Goal: Task Accomplishment & Management: Use online tool/utility

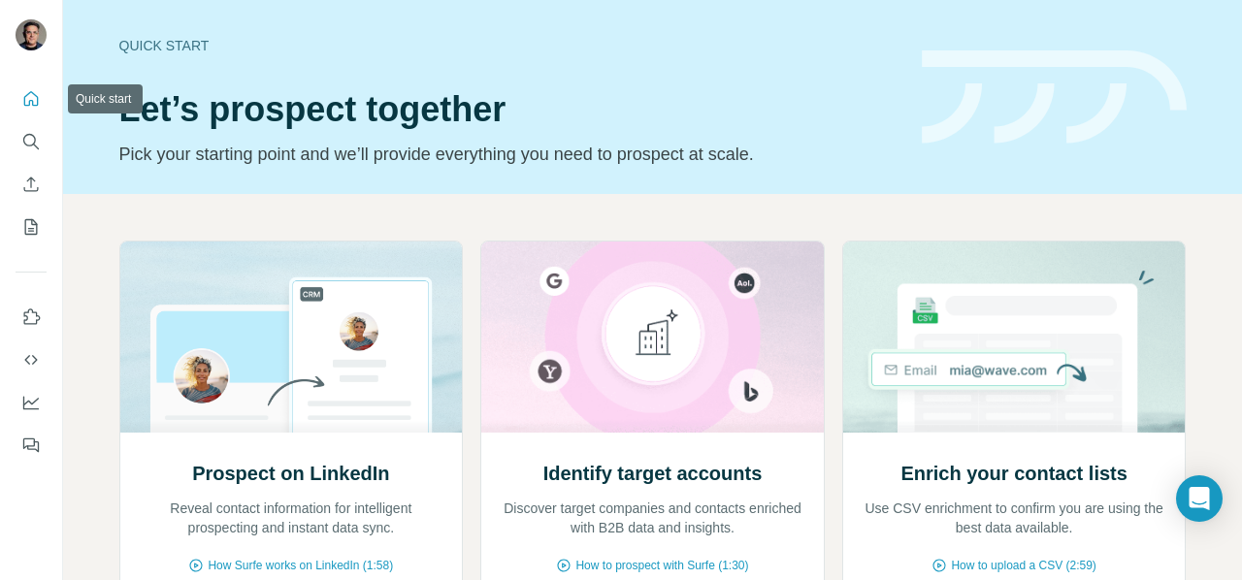
click at [32, 92] on icon "Quick start" at bounding box center [31, 98] width 15 height 15
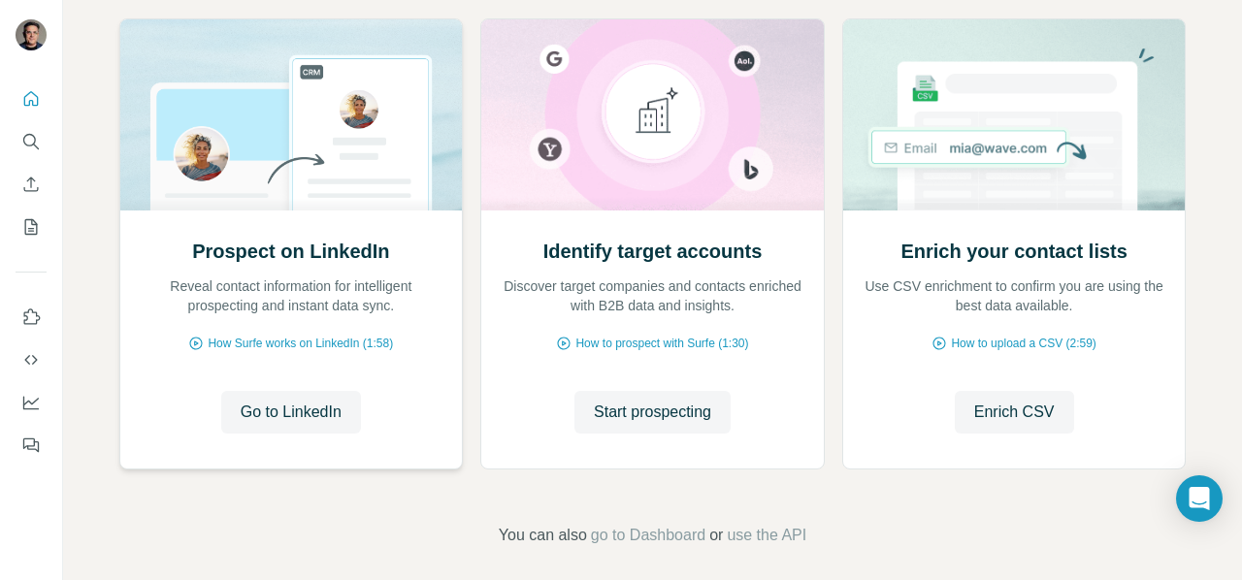
scroll to position [236, 0]
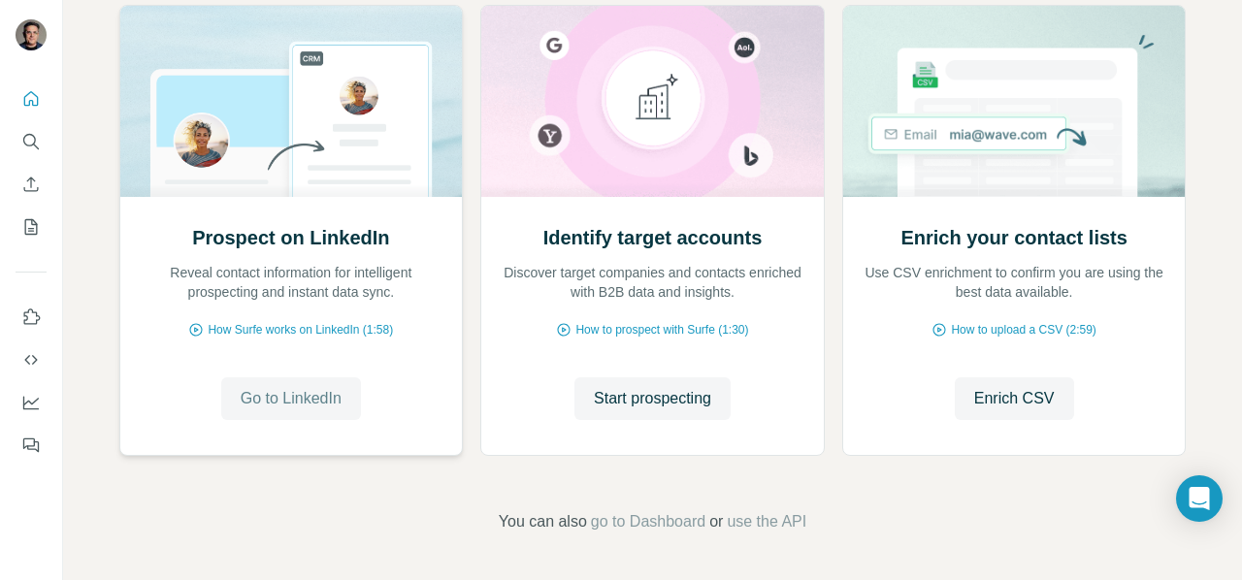
click at [289, 404] on span "Go to LinkedIn" at bounding box center [291, 398] width 101 height 23
click at [252, 331] on span "How Surfe works on LinkedIn (1:58)" at bounding box center [300, 329] width 185 height 17
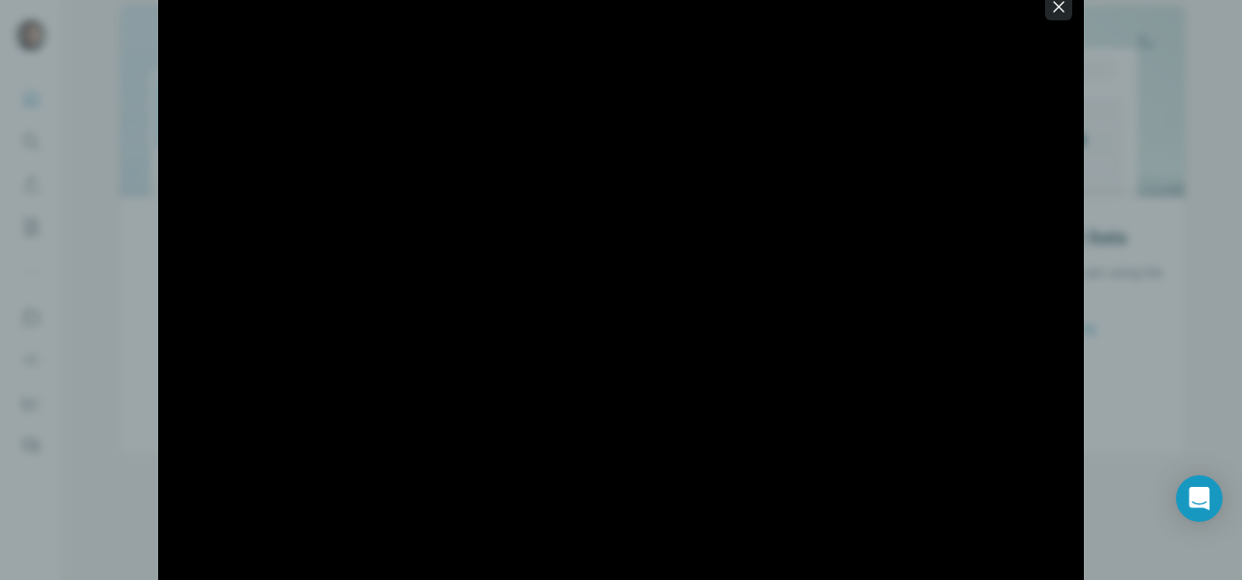
click at [1059, 5] on icon "button" at bounding box center [1058, 6] width 11 height 11
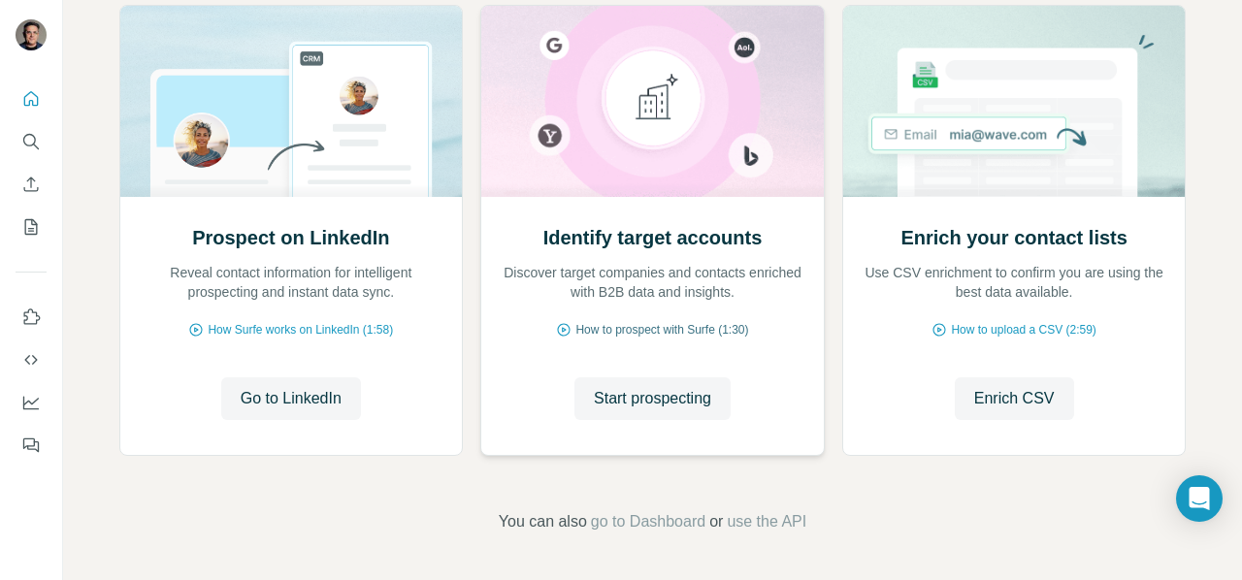
click at [640, 326] on span "How to prospect with Surfe (1:30)" at bounding box center [661, 329] width 173 height 17
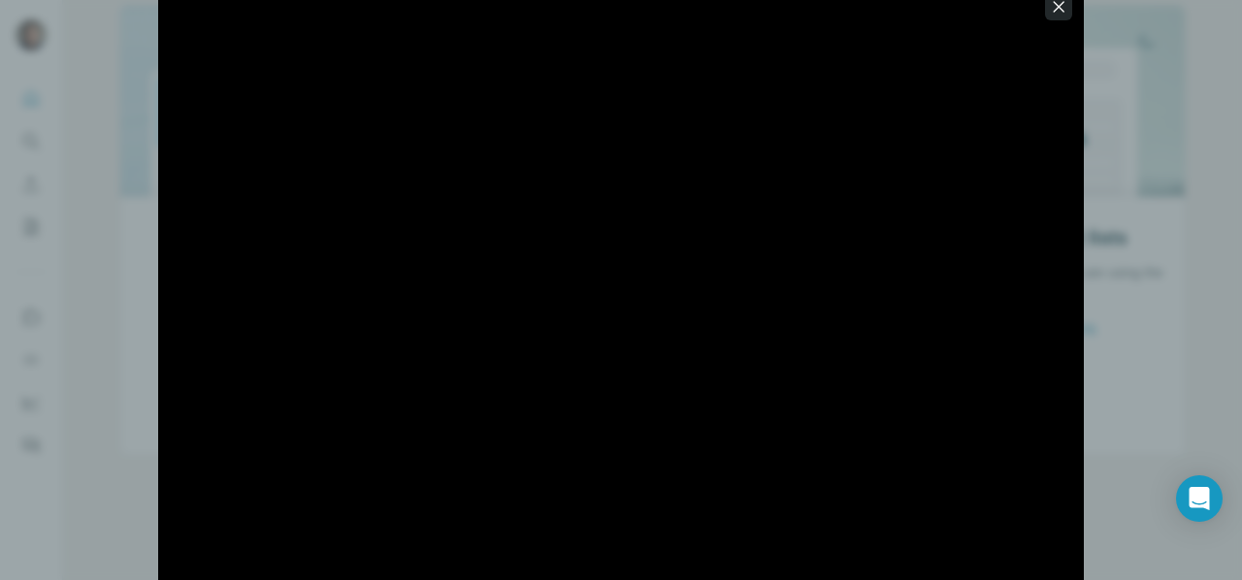
click at [1066, 5] on icon "button" at bounding box center [1058, 6] width 19 height 19
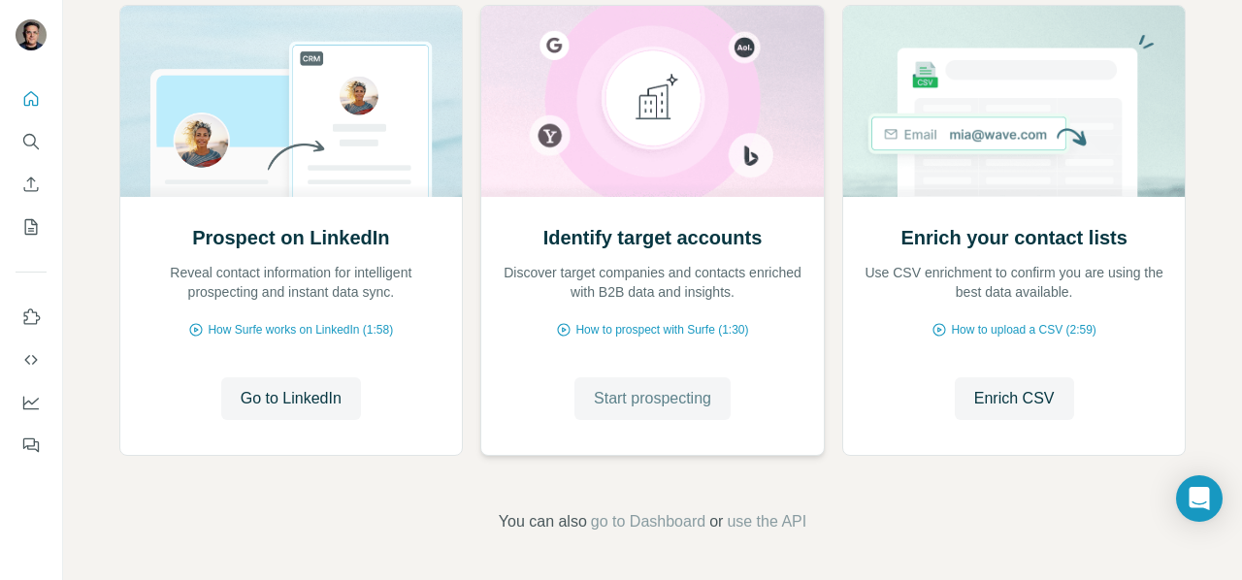
click at [648, 399] on span "Start prospecting" at bounding box center [652, 398] width 117 height 23
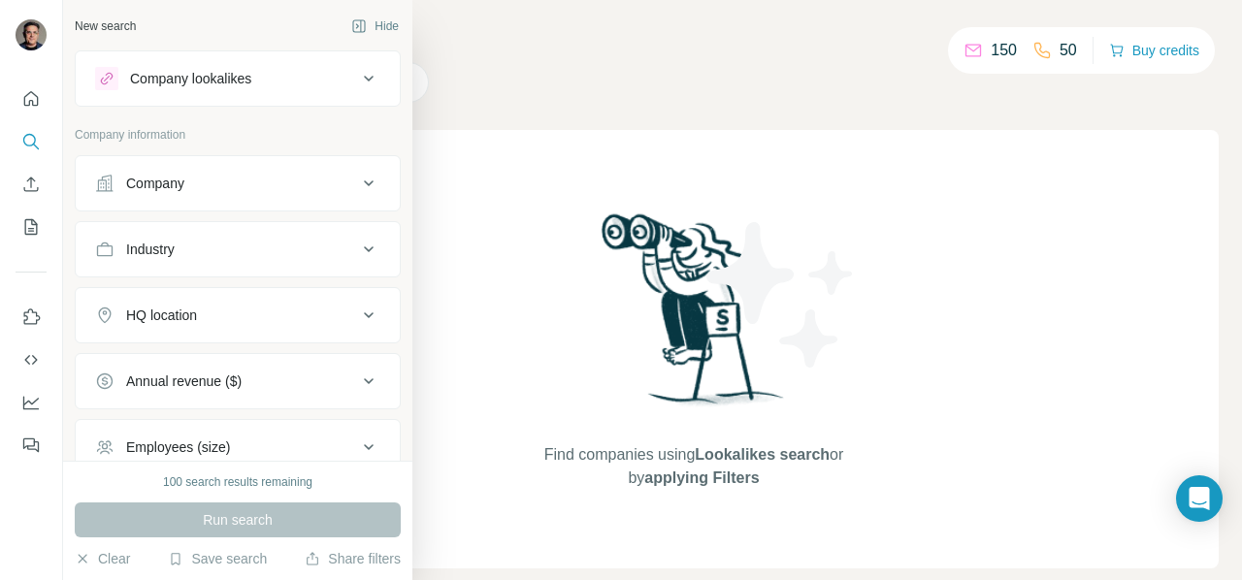
click at [223, 179] on div "Company" at bounding box center [226, 183] width 262 height 19
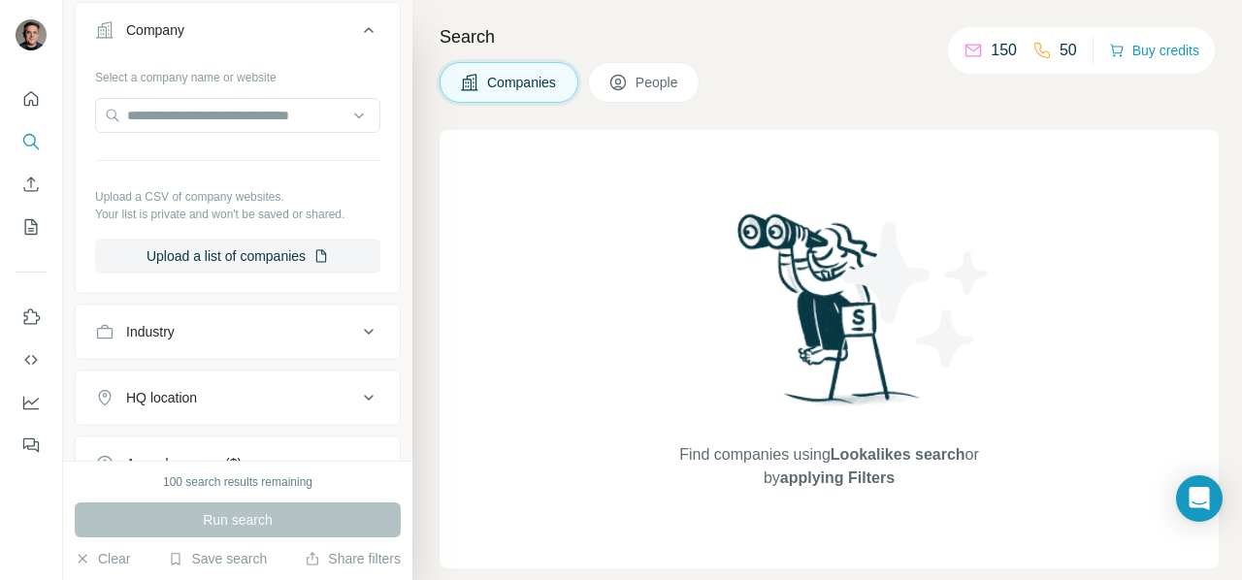
scroll to position [194, 0]
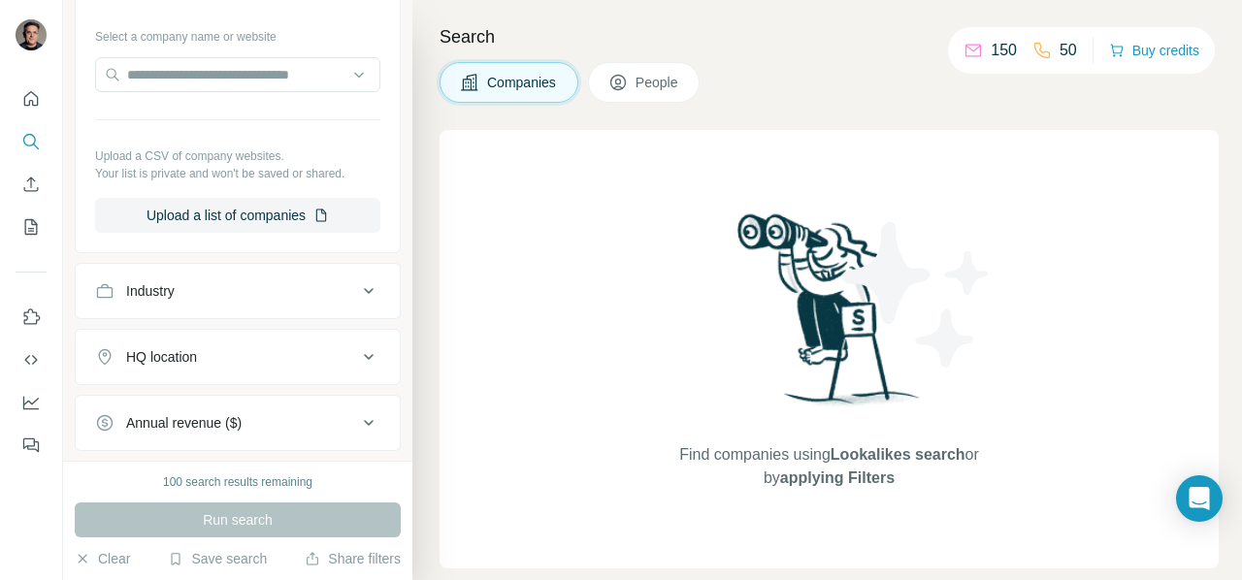
click at [252, 281] on div "Industry" at bounding box center [226, 290] width 262 height 19
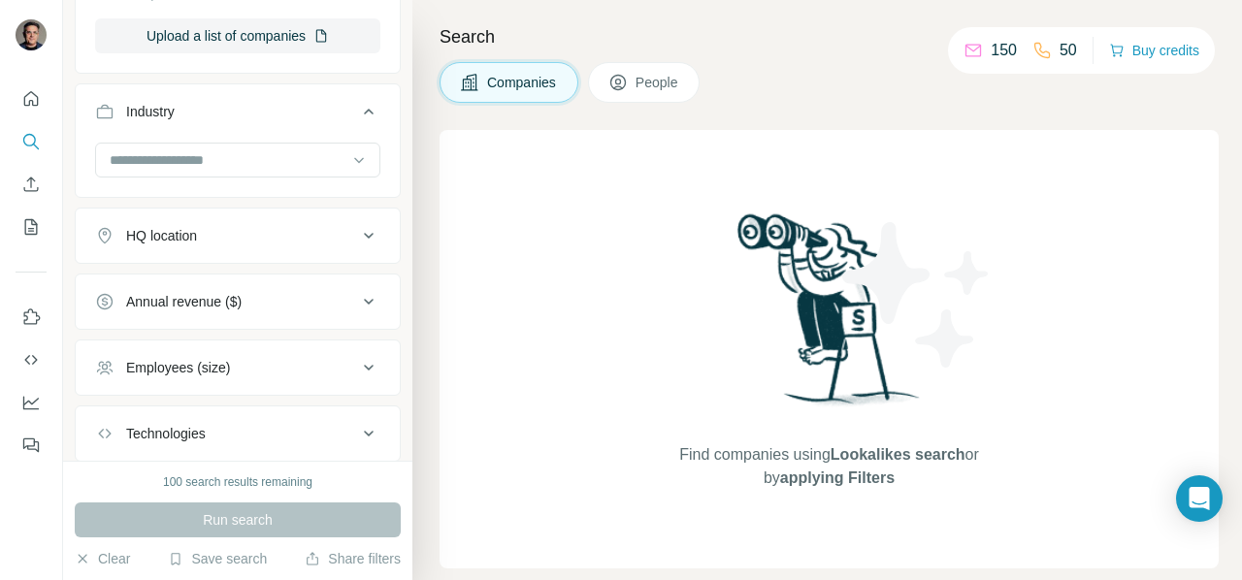
scroll to position [388, 0]
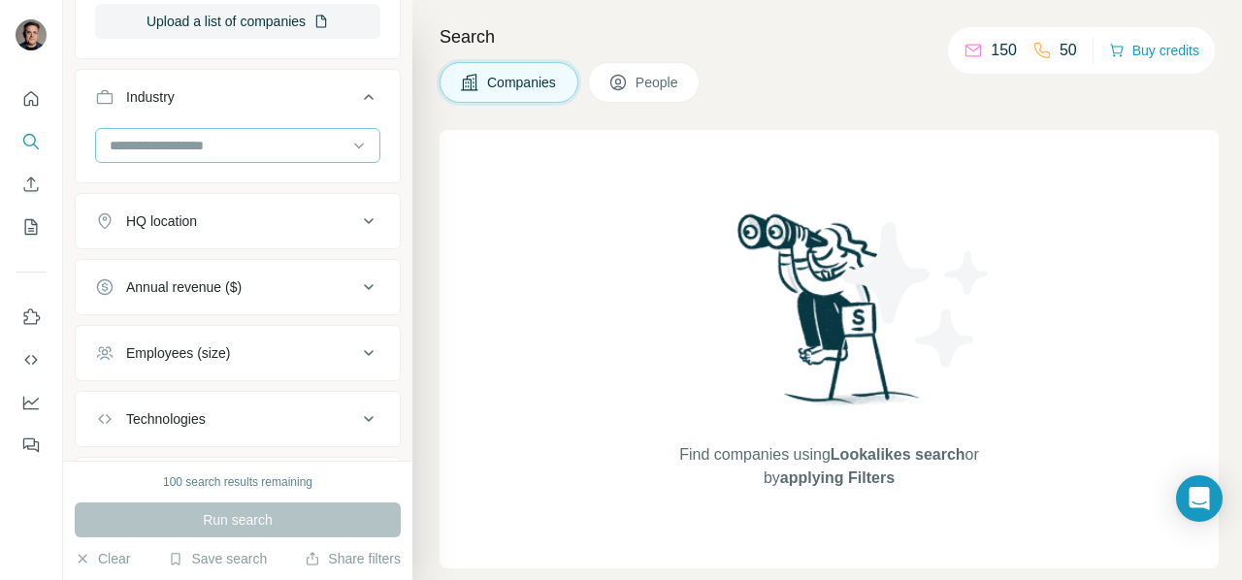
click at [303, 143] on input at bounding box center [228, 145] width 240 height 21
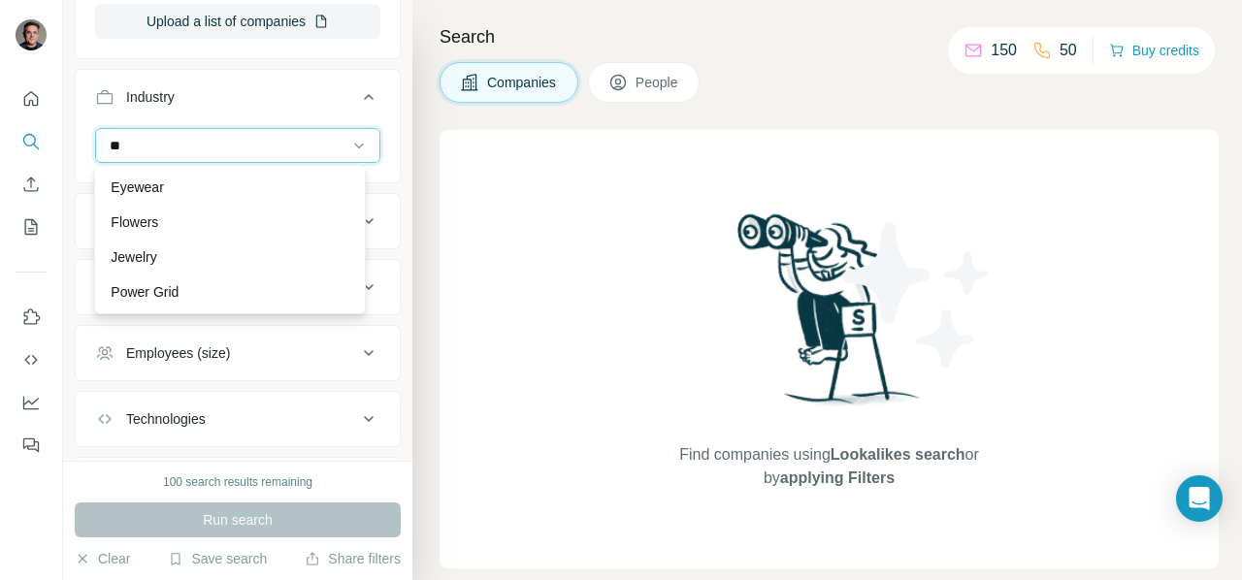
type input "*"
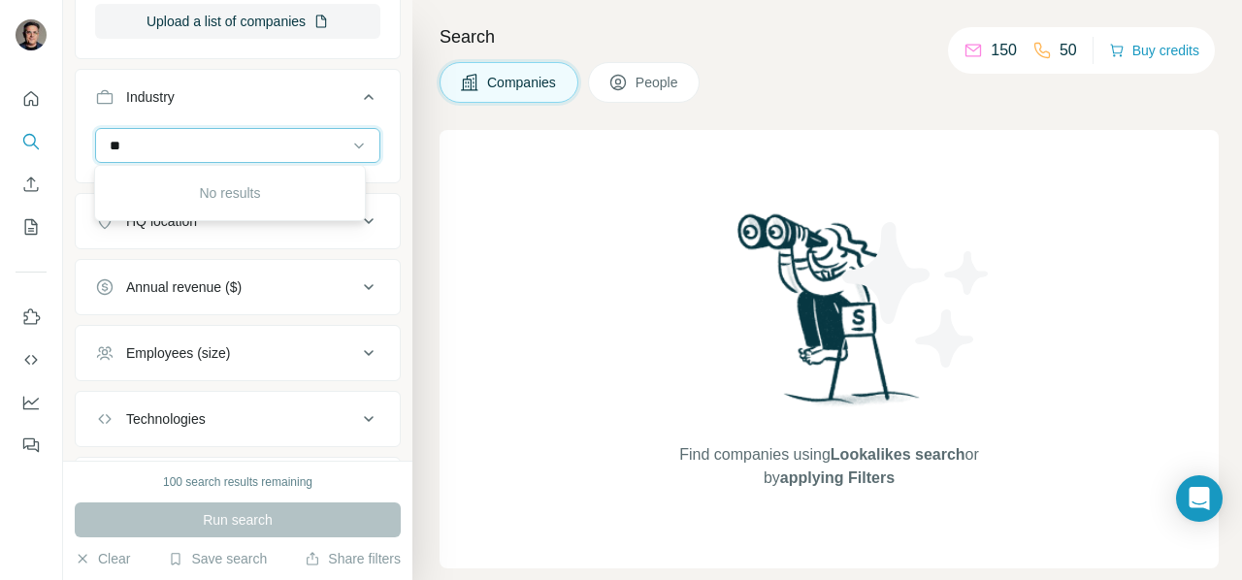
type input "*"
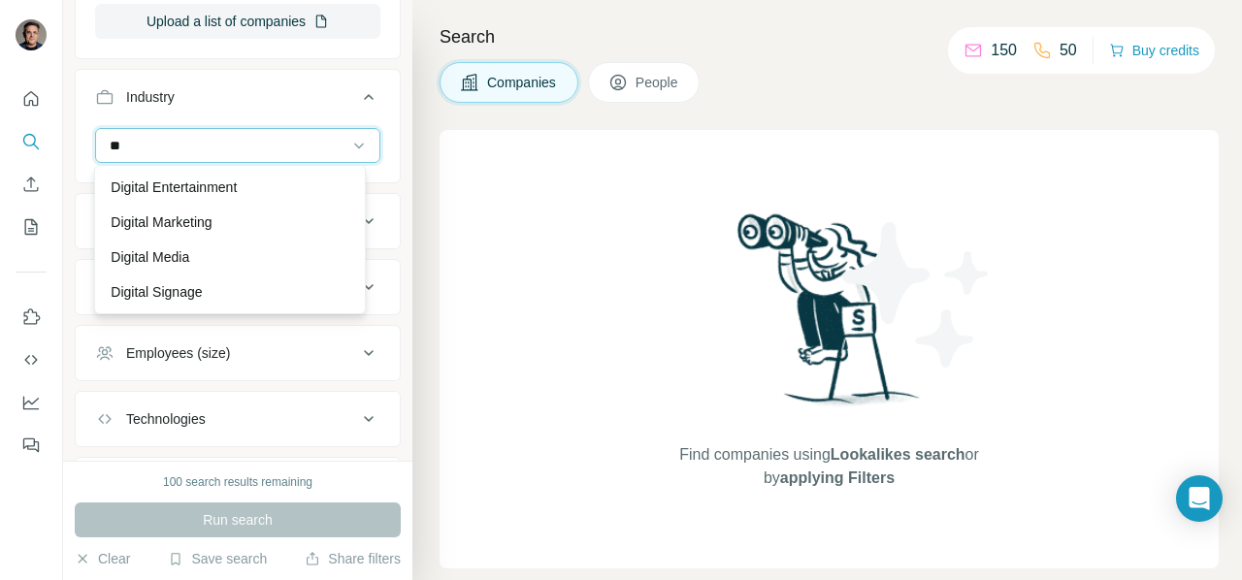
type input "*"
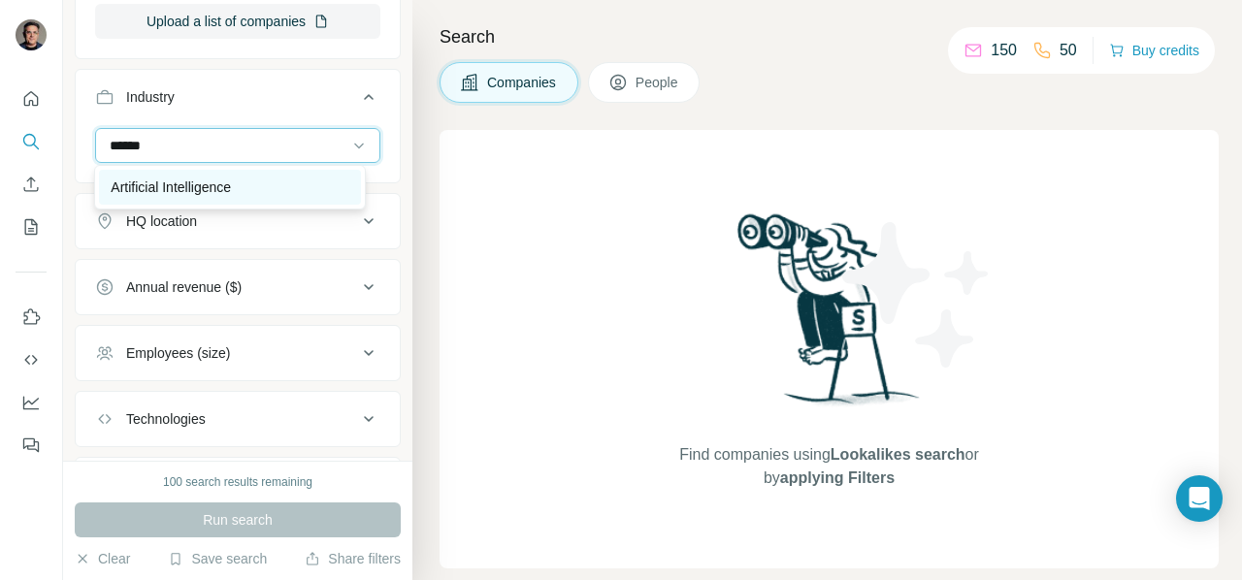
type input "******"
click at [250, 182] on div "Artificial Intelligence" at bounding box center [230, 187] width 238 height 19
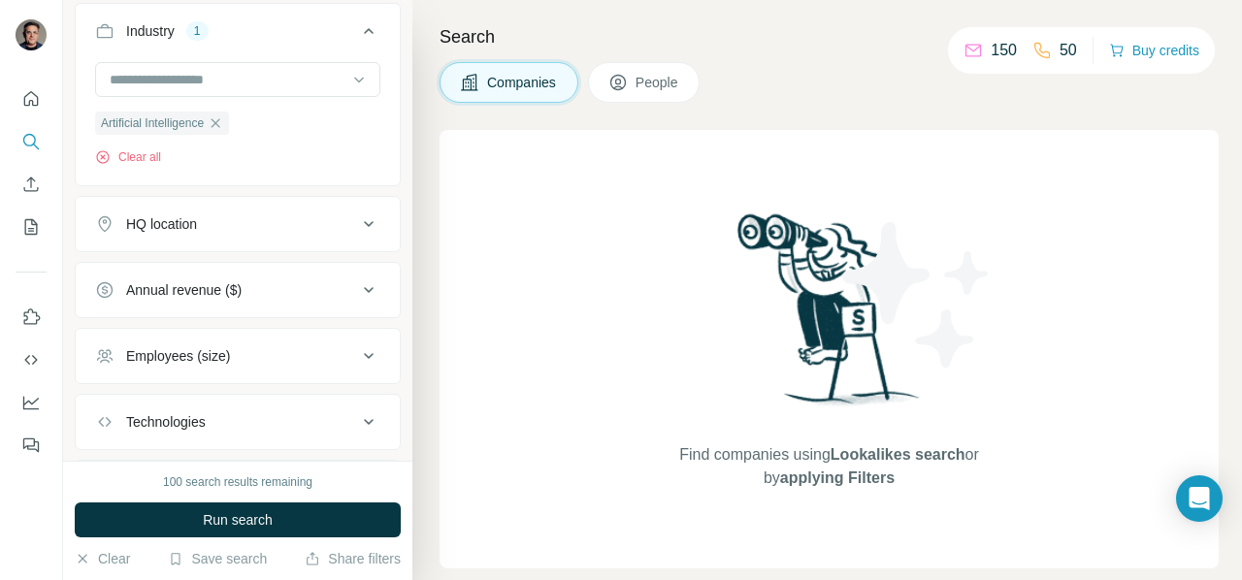
scroll to position [485, 0]
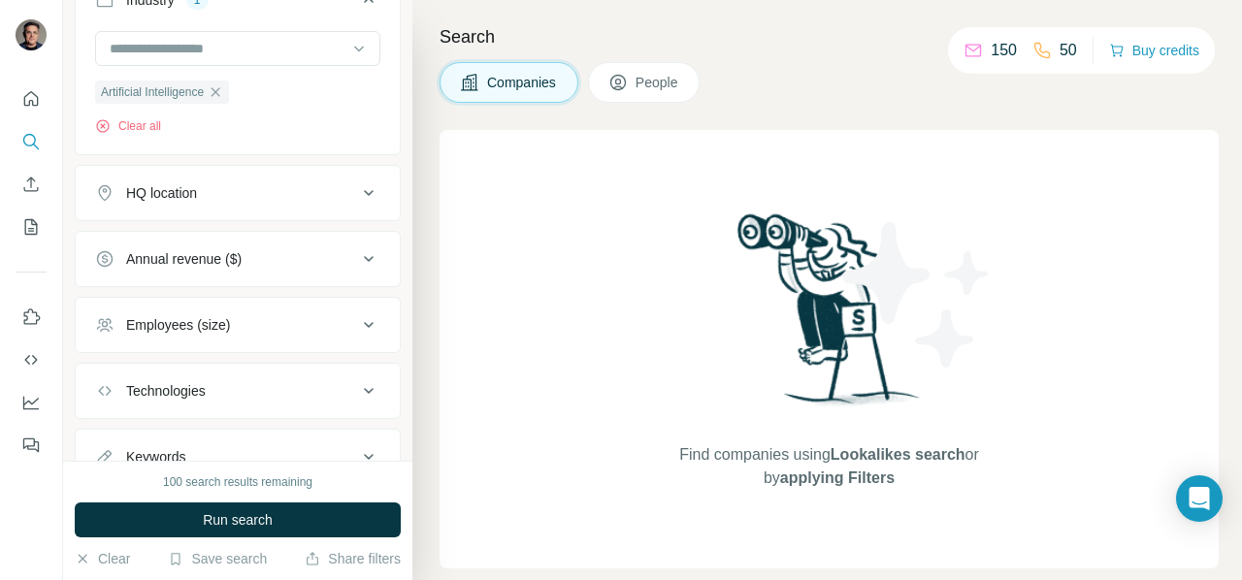
click at [357, 192] on icon at bounding box center [368, 192] width 23 height 23
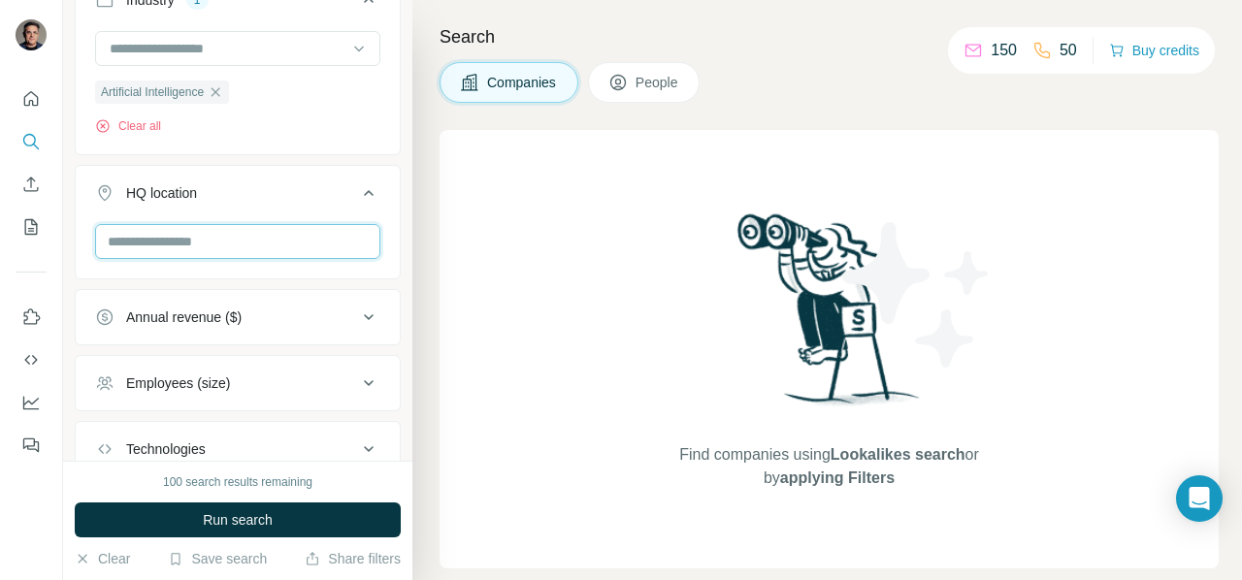
click at [259, 245] on input "text" at bounding box center [237, 241] width 285 height 35
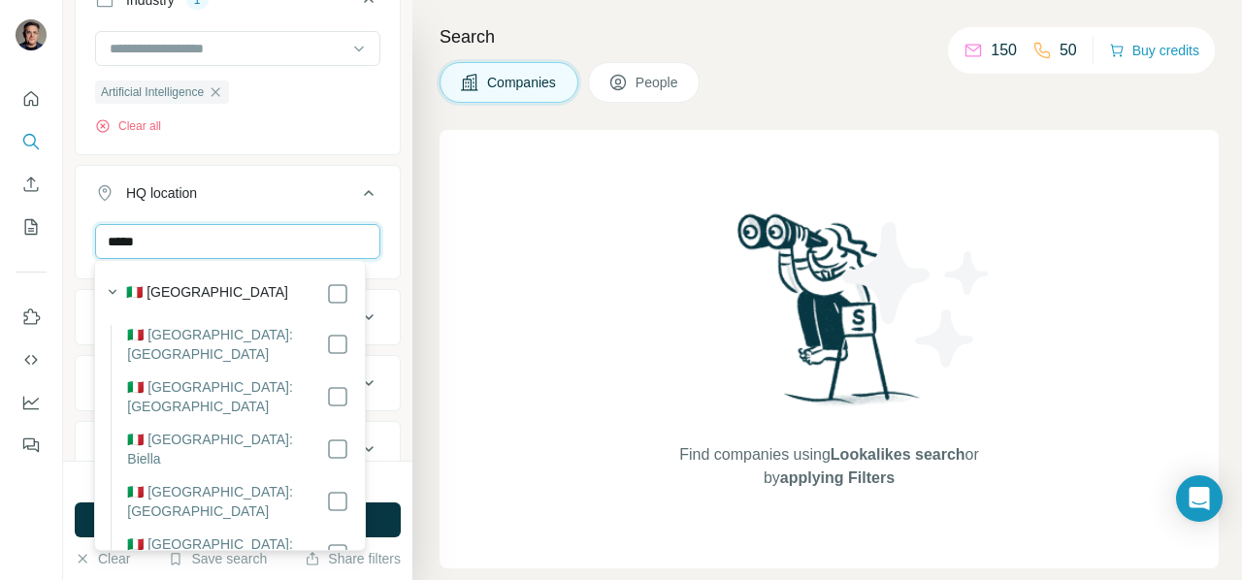
type input "*****"
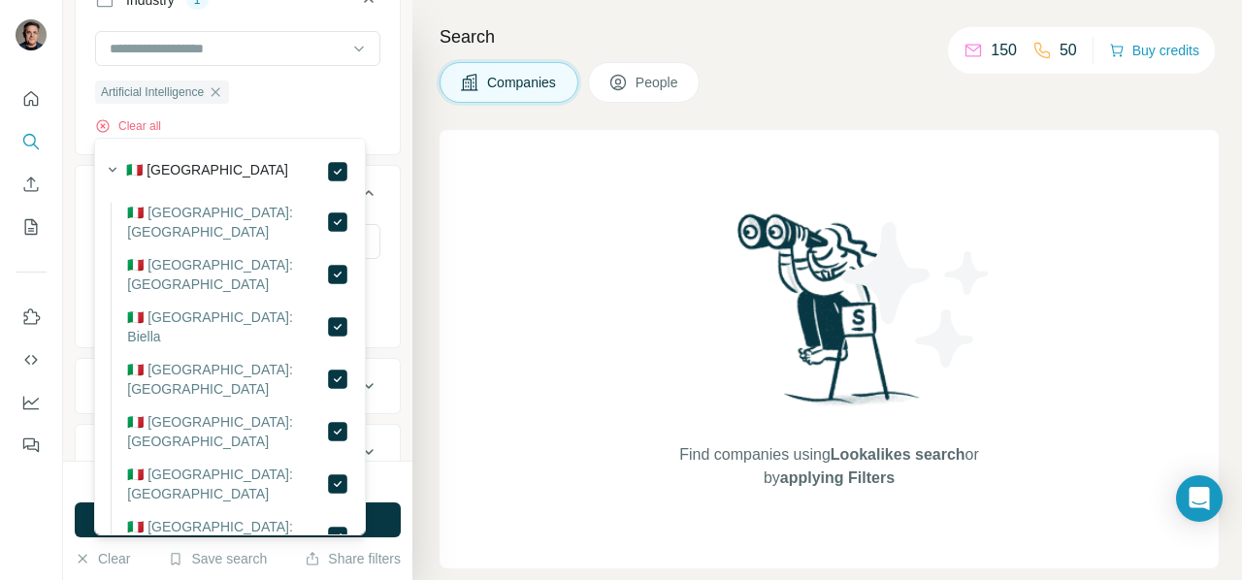
scroll to position [679, 0]
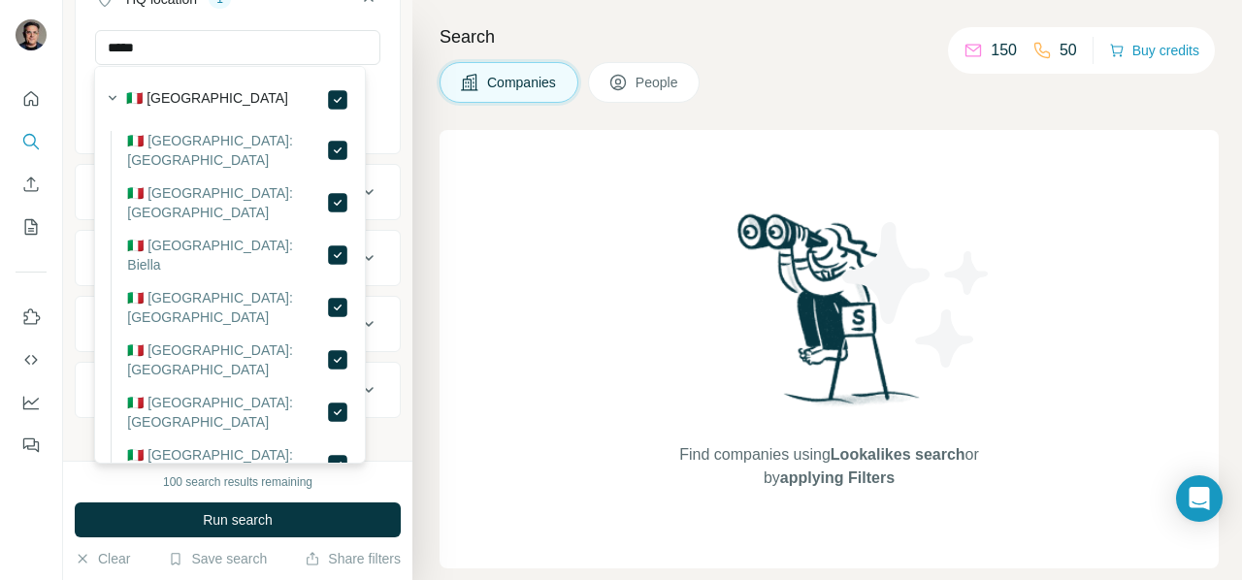
click at [380, 48] on div "***** [GEOGRAPHIC_DATA] Clear all" at bounding box center [238, 89] width 324 height 119
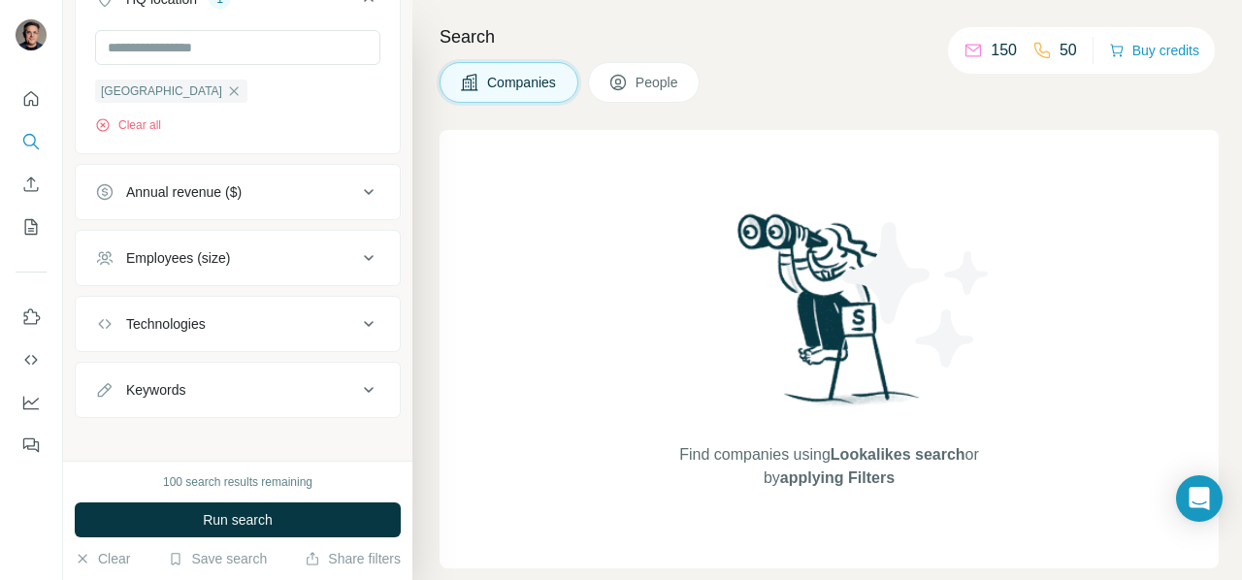
click at [357, 187] on icon at bounding box center [368, 191] width 23 height 23
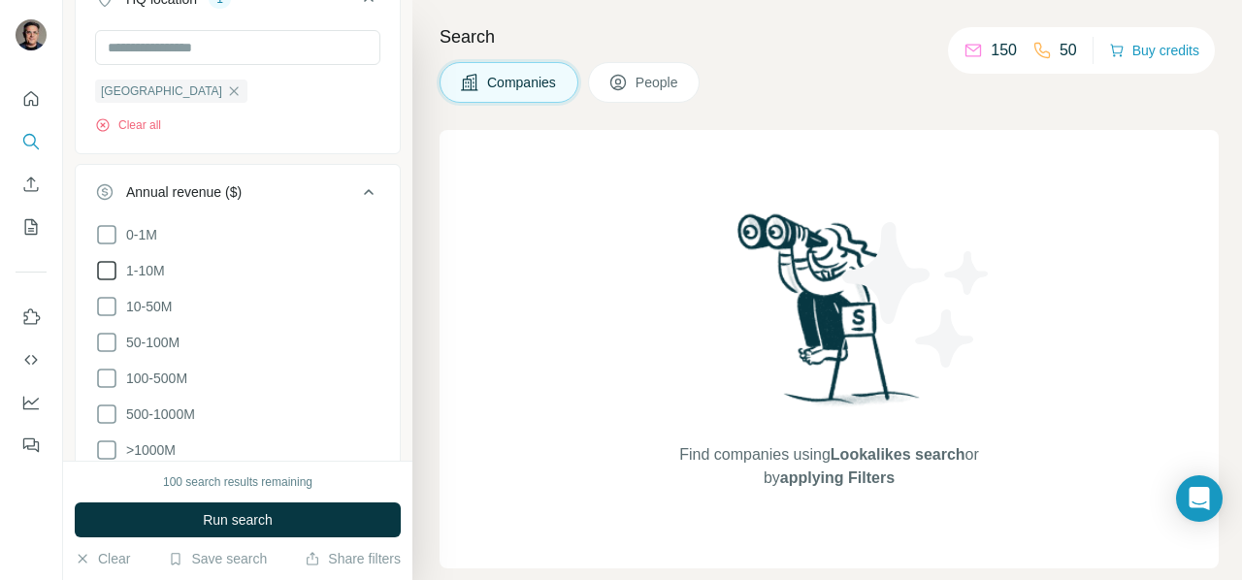
click at [103, 269] on icon at bounding box center [106, 270] width 23 height 23
click at [394, 139] on div "New search Hide Company lookalikes Company information Company Select a company…" at bounding box center [237, 230] width 349 height 461
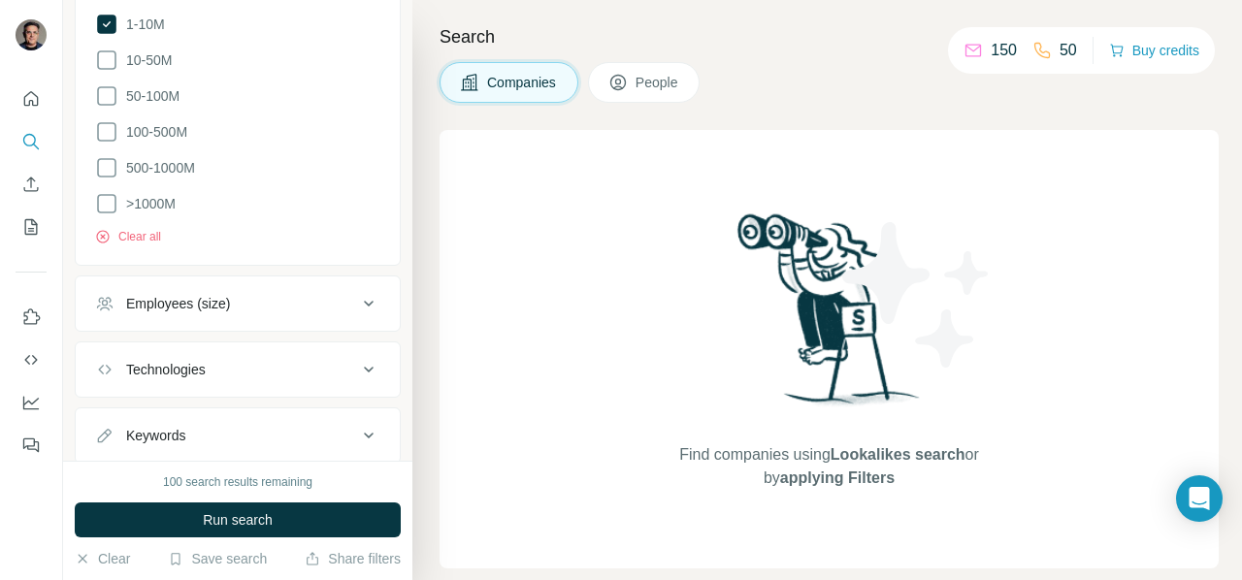
scroll to position [970, 0]
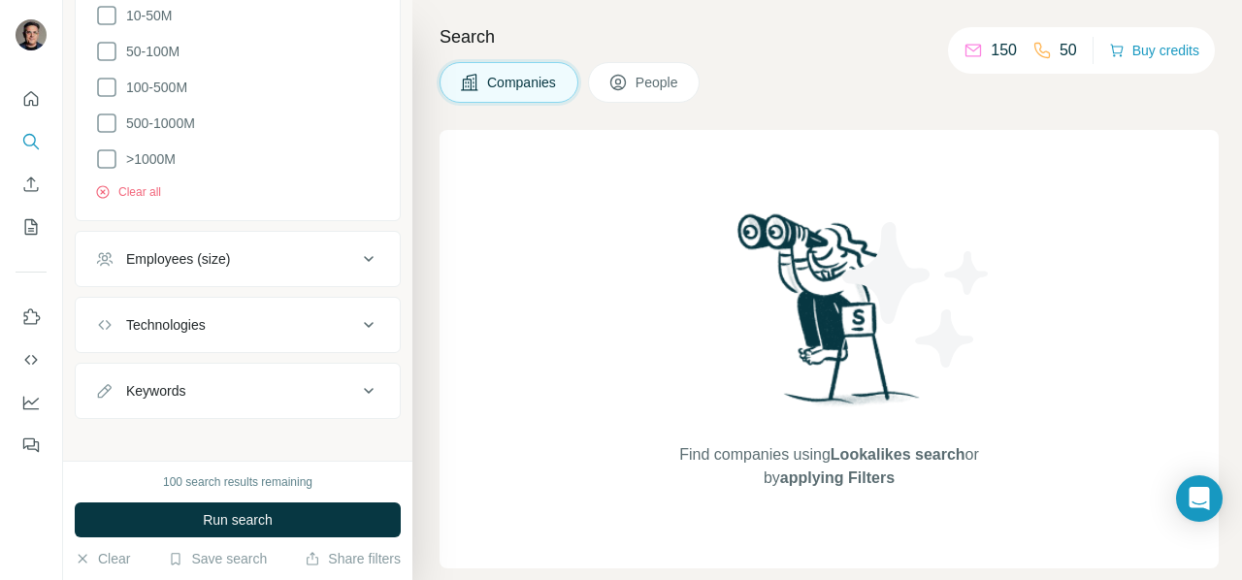
click at [364, 256] on icon at bounding box center [369, 259] width 10 height 6
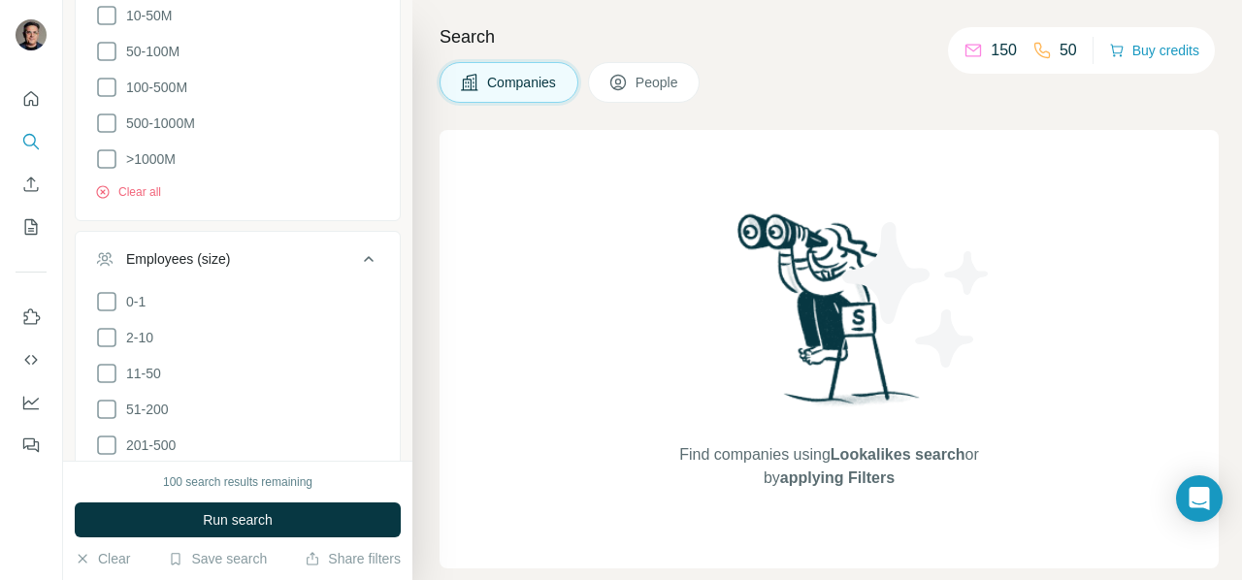
click at [357, 250] on icon at bounding box center [368, 258] width 23 height 23
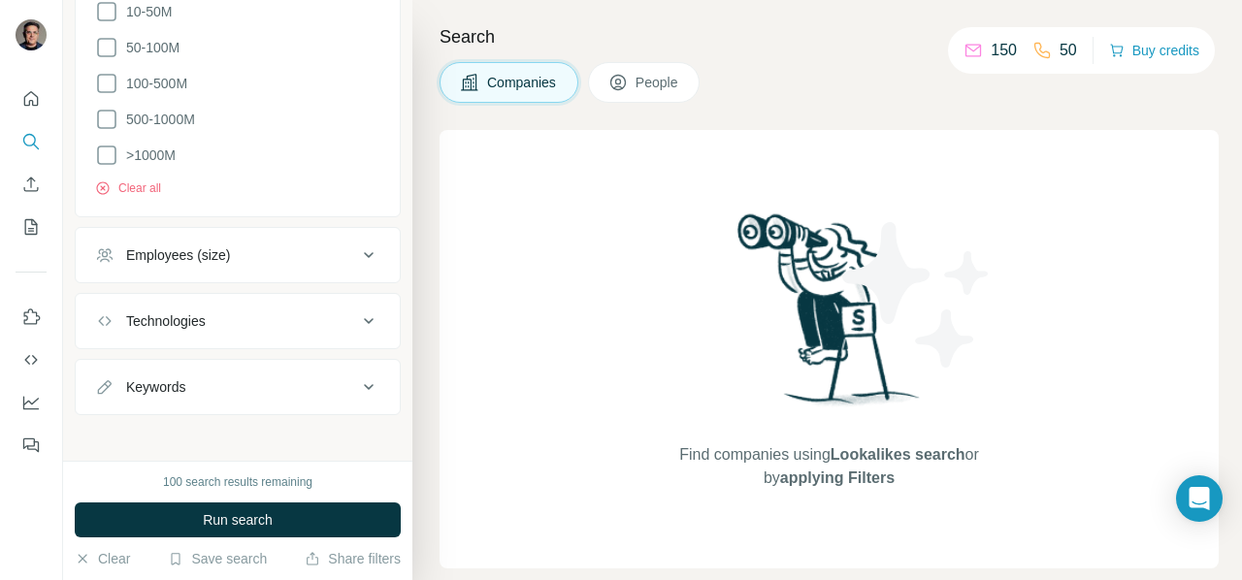
scroll to position [974, 0]
click at [363, 309] on icon at bounding box center [368, 320] width 23 height 23
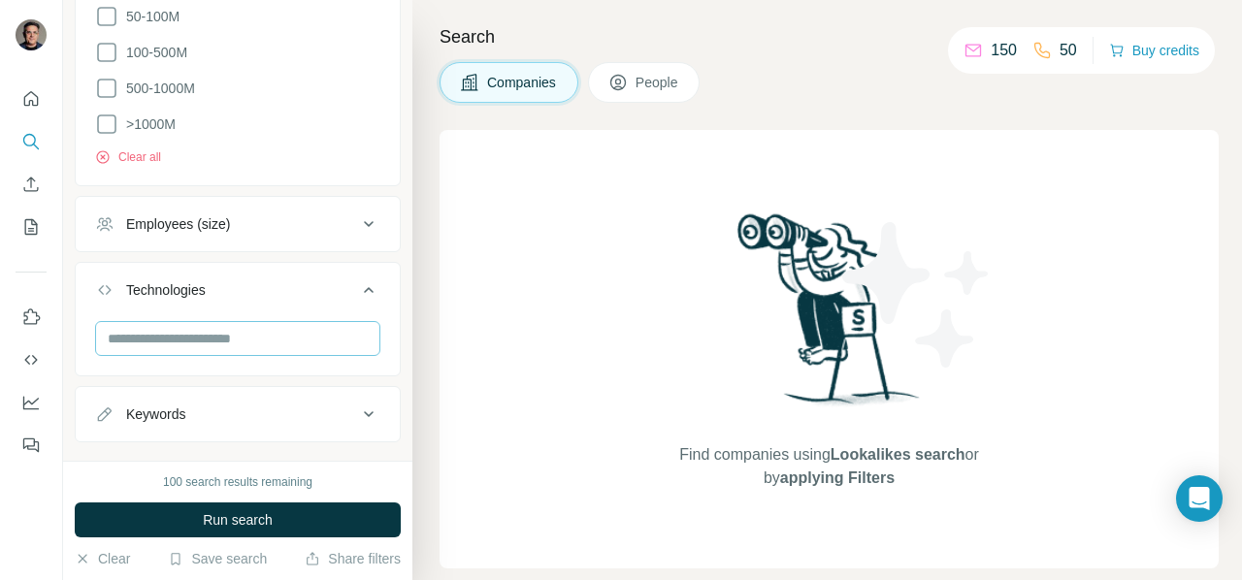
scroll to position [1032, 0]
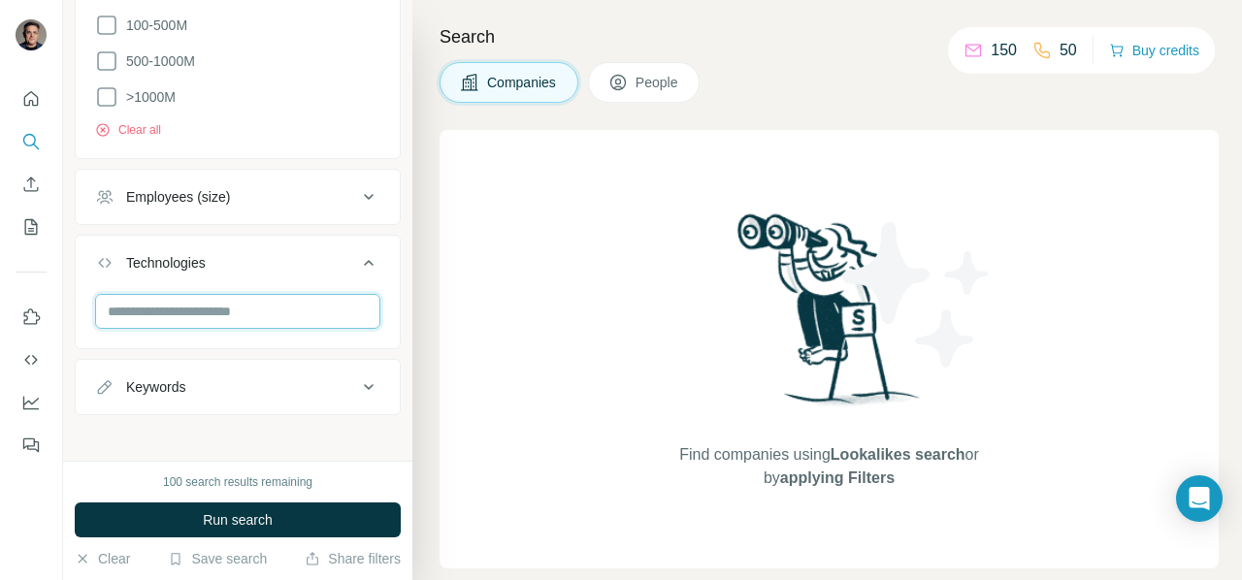
click at [277, 304] on input "text" at bounding box center [237, 311] width 285 height 35
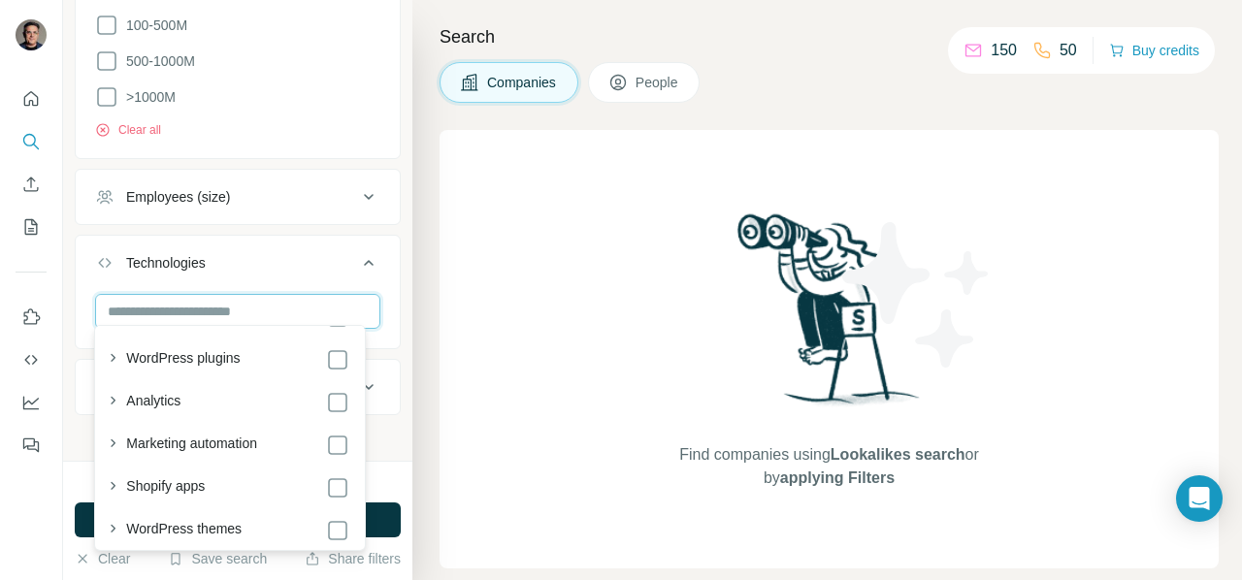
scroll to position [0, 0]
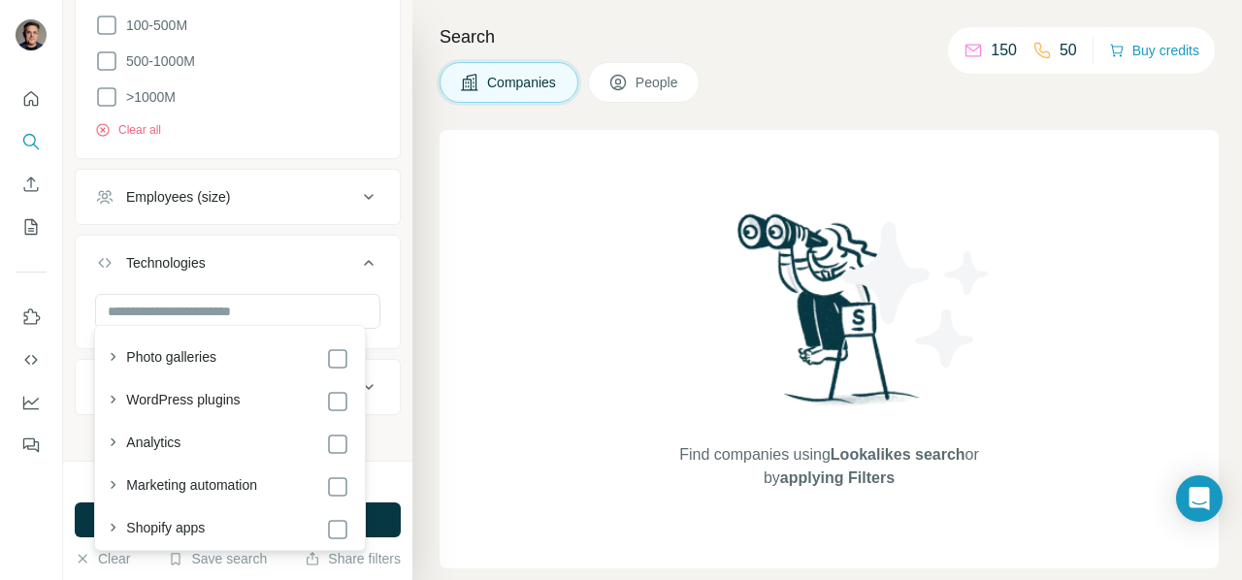
click at [280, 265] on button "Technologies" at bounding box center [238, 267] width 324 height 54
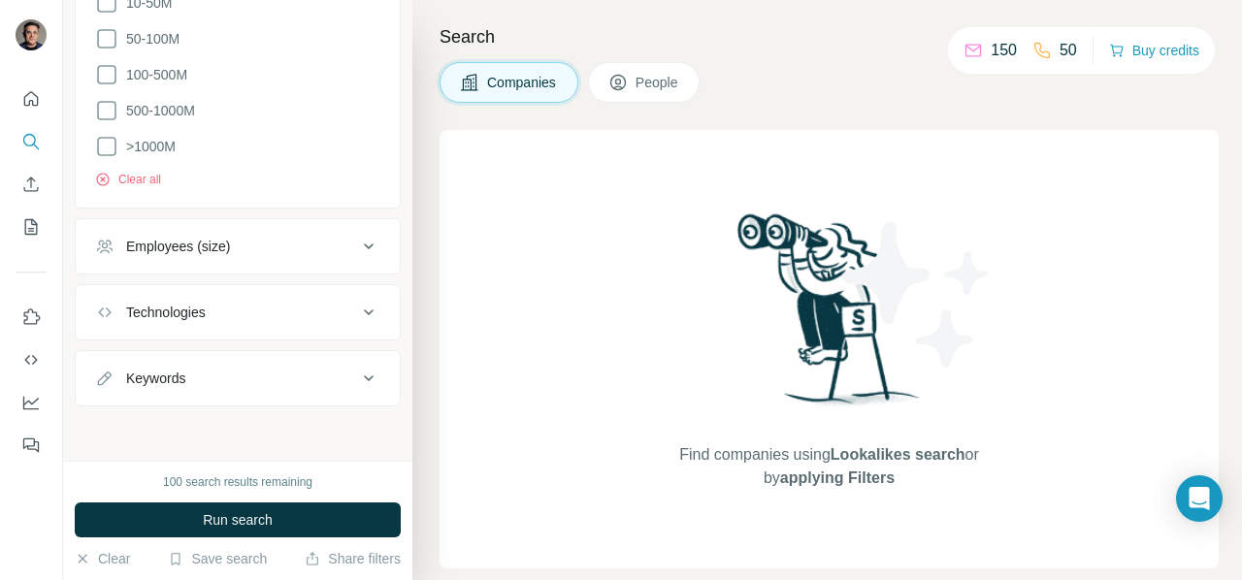
scroll to position [974, 0]
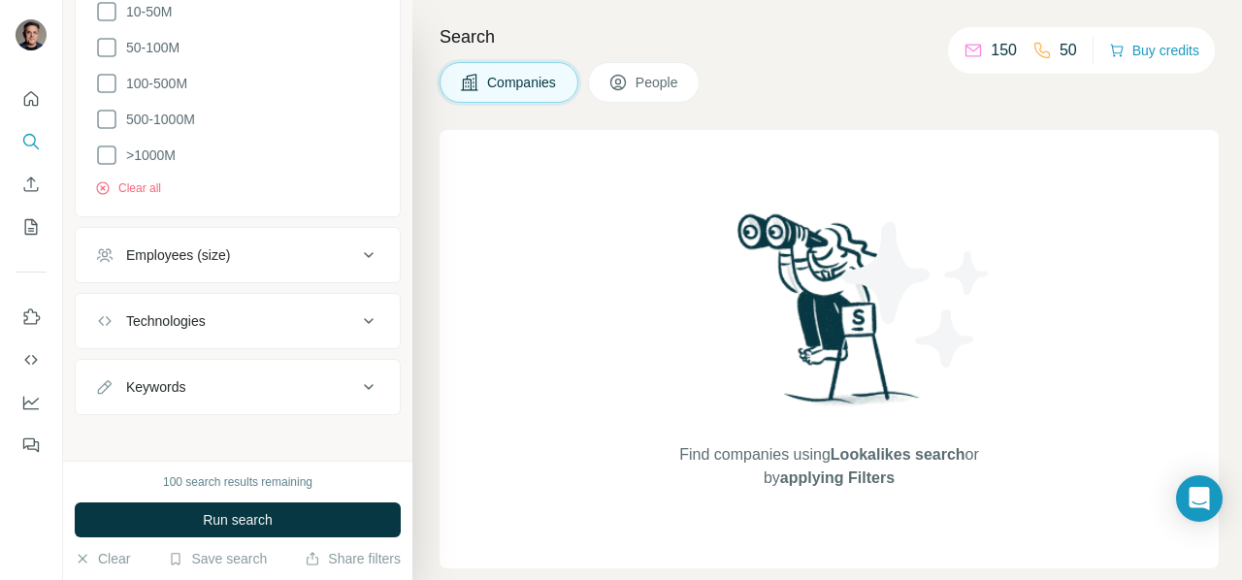
click at [357, 377] on icon at bounding box center [368, 386] width 23 height 23
click at [262, 419] on input "text" at bounding box center [218, 435] width 246 height 35
click at [287, 385] on div "Keywords" at bounding box center [226, 386] width 262 height 19
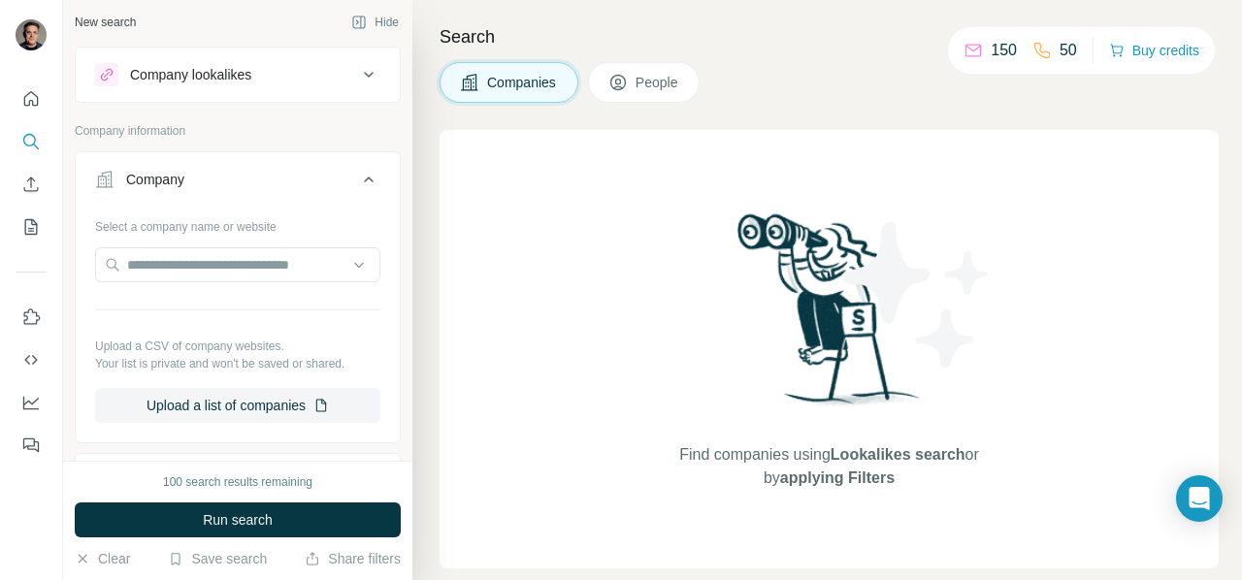
scroll to position [0, 0]
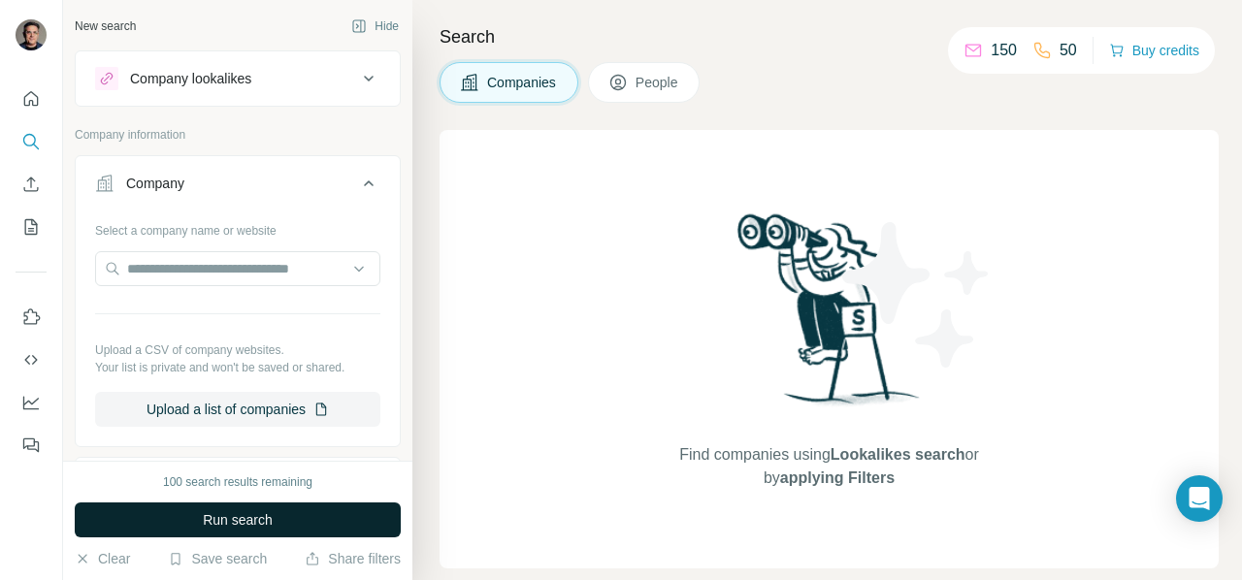
click at [256, 521] on span "Run search" at bounding box center [238, 519] width 70 height 19
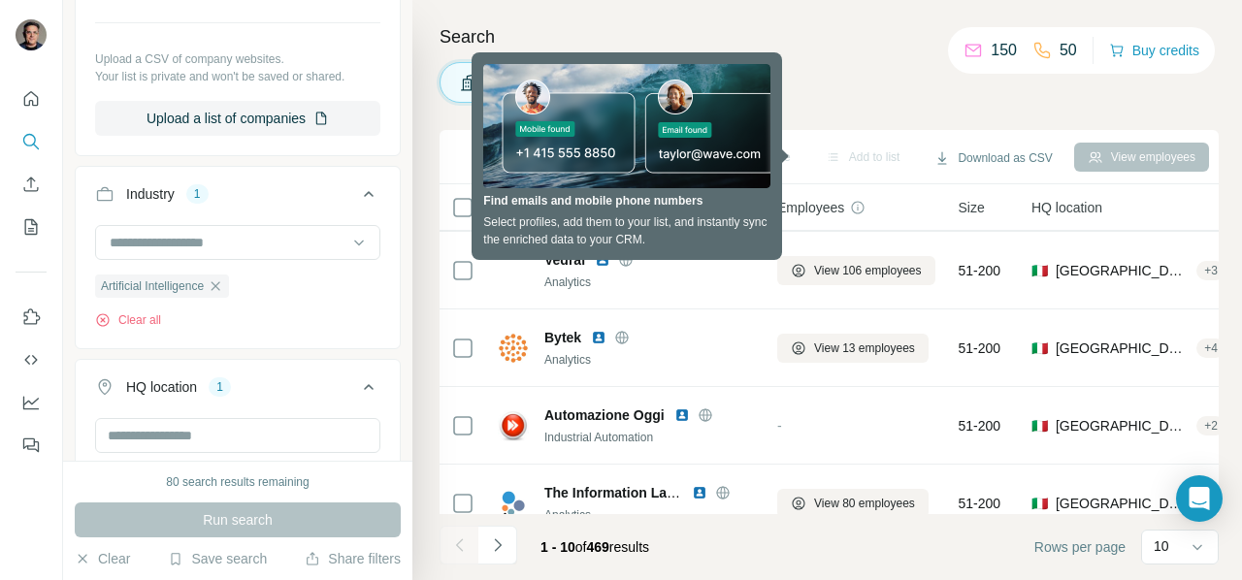
scroll to position [308, 0]
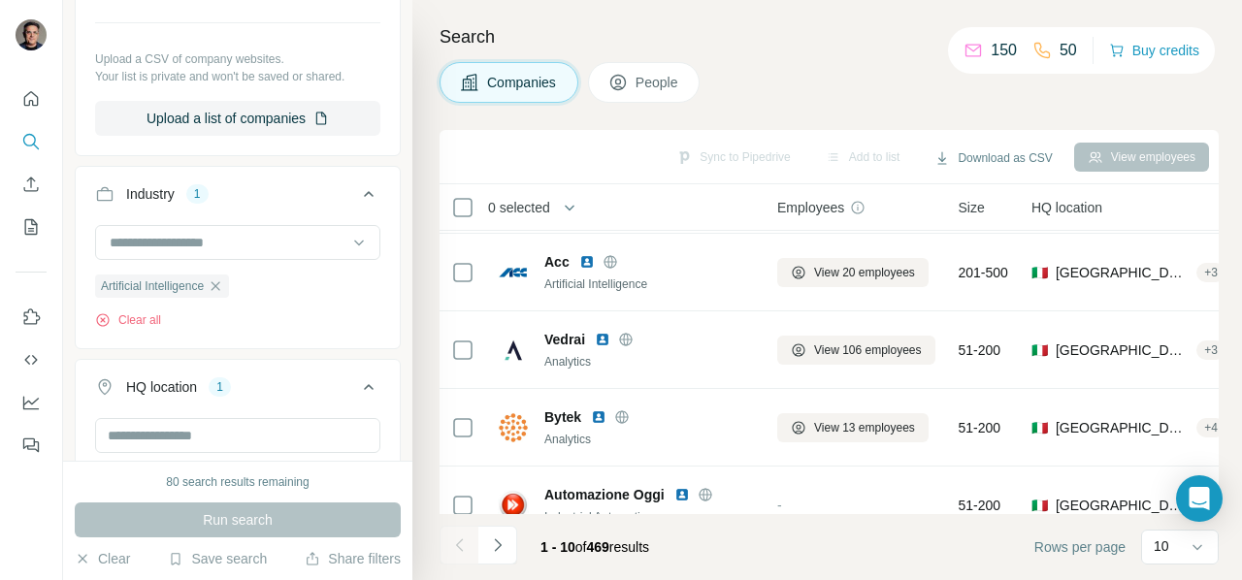
click at [659, 83] on span "People" at bounding box center [657, 82] width 45 height 19
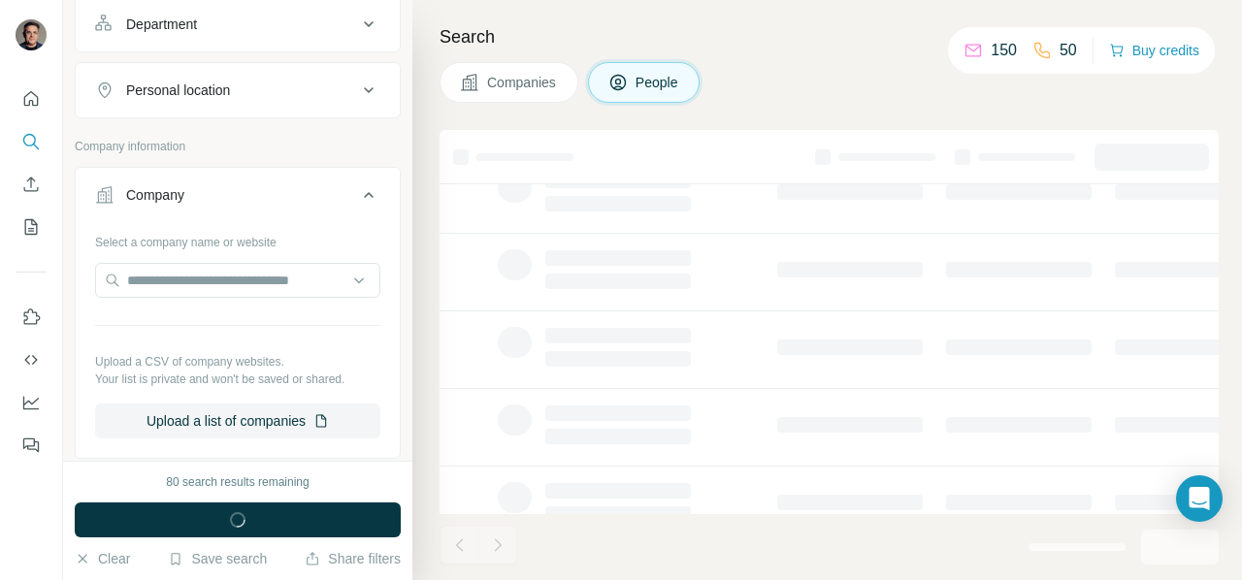
scroll to position [591, 0]
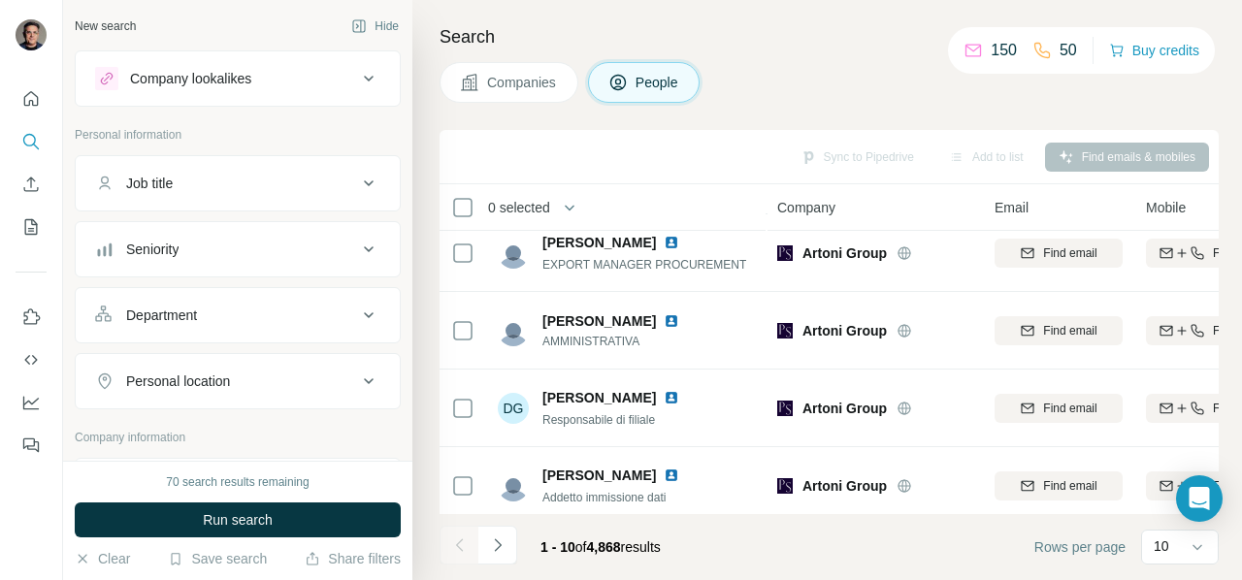
click at [357, 178] on icon at bounding box center [368, 183] width 23 height 23
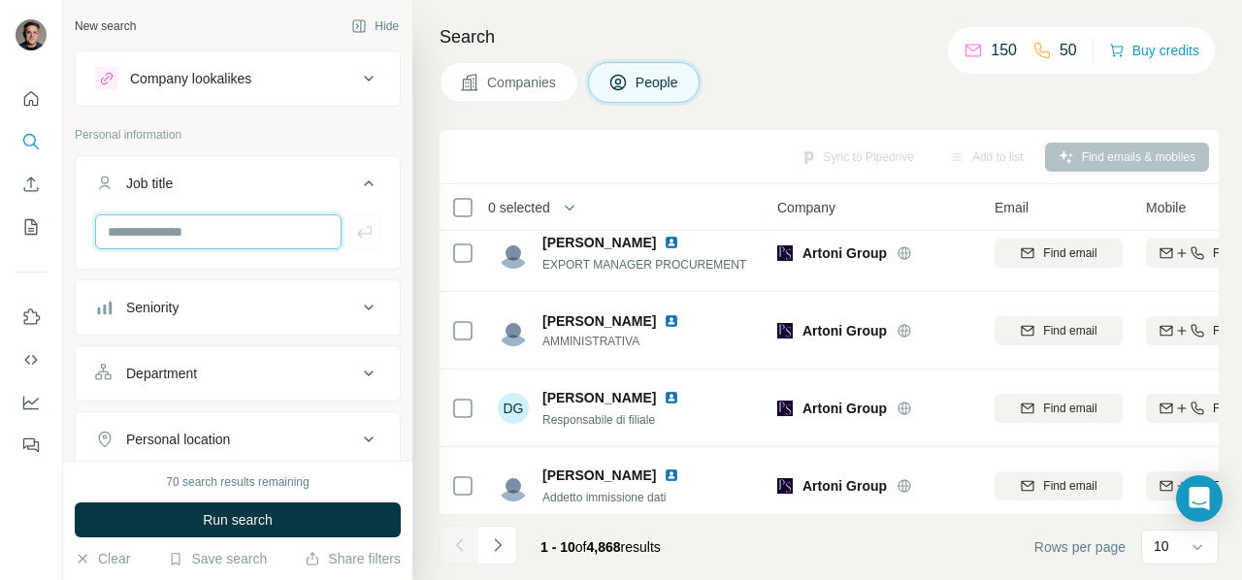
click at [274, 230] on input "text" at bounding box center [218, 231] width 246 height 35
type input "***"
click at [355, 222] on icon "button" at bounding box center [364, 231] width 19 height 19
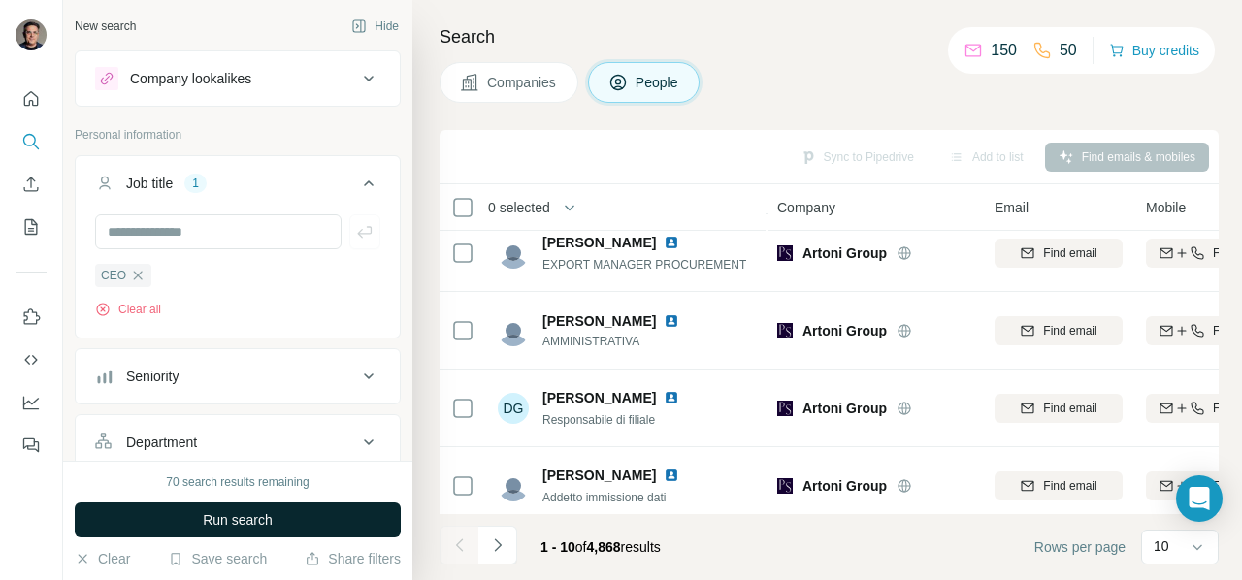
click at [305, 514] on button "Run search" at bounding box center [238, 519] width 326 height 35
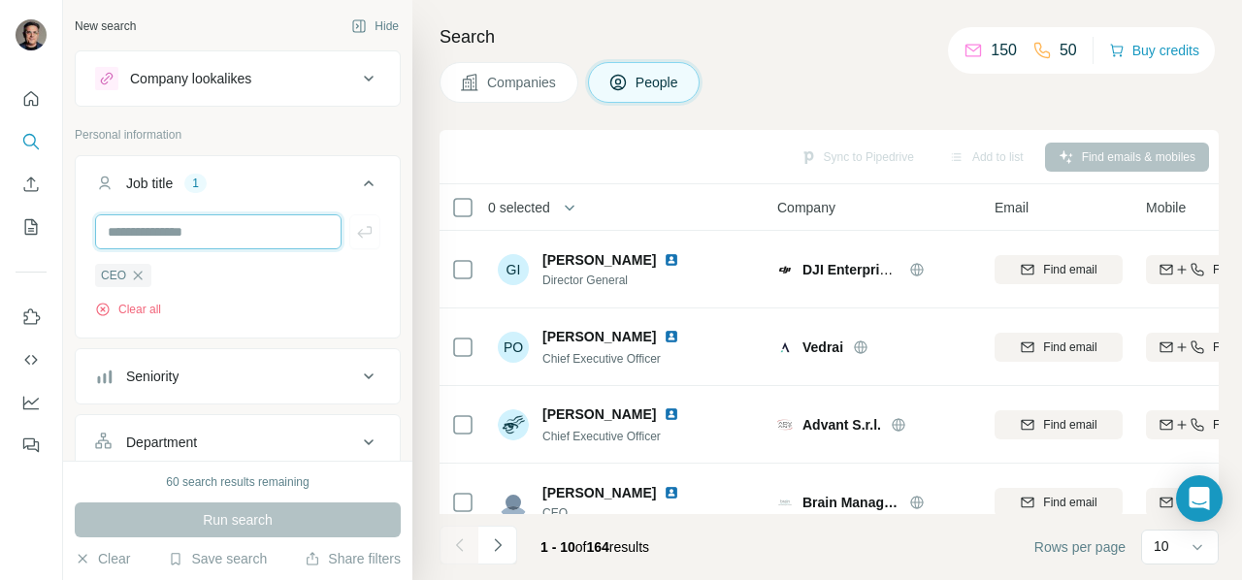
click at [235, 232] on input "text" at bounding box center [218, 231] width 246 height 35
click at [121, 226] on input "*******" at bounding box center [218, 231] width 246 height 35
type input "*******"
drag, startPoint x: 361, startPoint y: 226, endPoint x: 373, endPoint y: 226, distance: 12.6
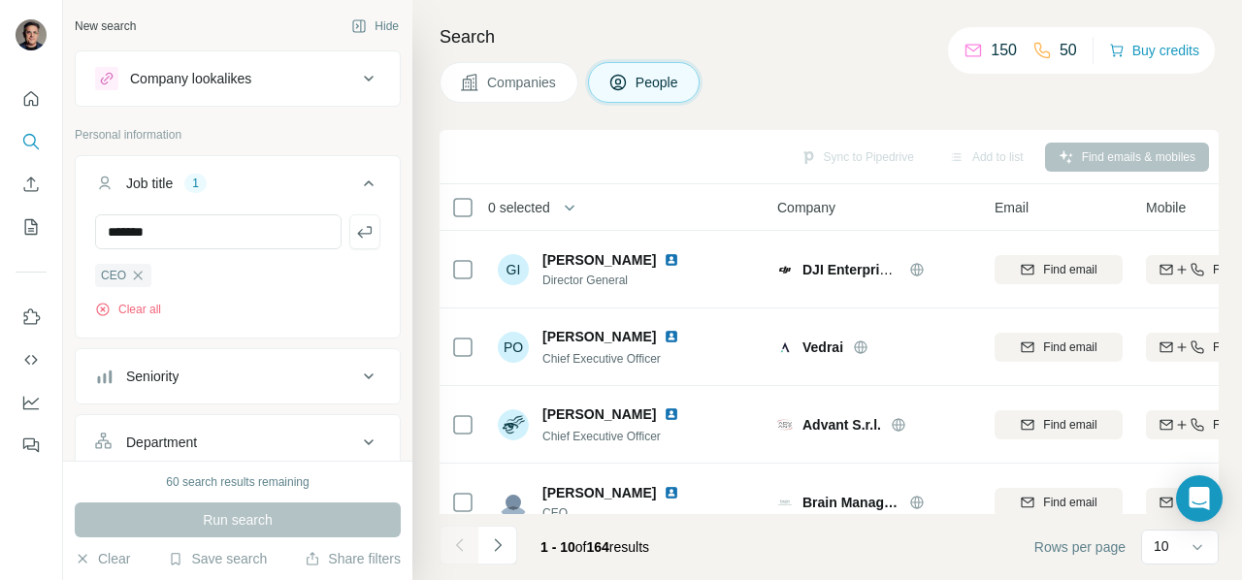
click at [361, 225] on button "button" at bounding box center [364, 231] width 31 height 35
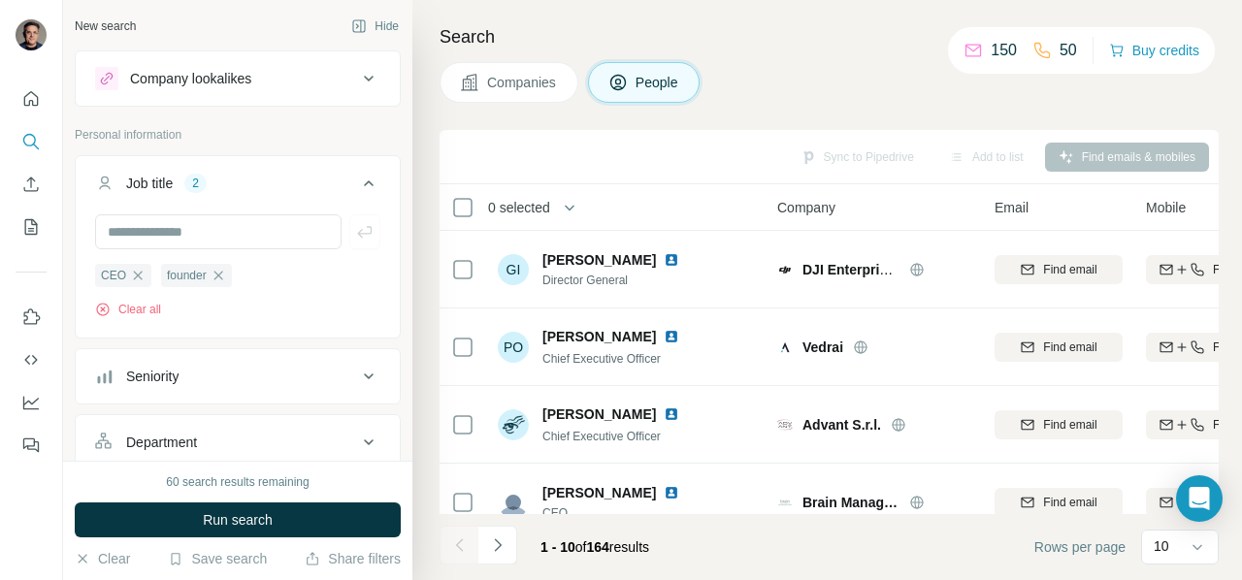
drag, startPoint x: 273, startPoint y: 518, endPoint x: 304, endPoint y: 445, distance: 79.1
click at [272, 518] on span "Run search" at bounding box center [238, 519] width 70 height 19
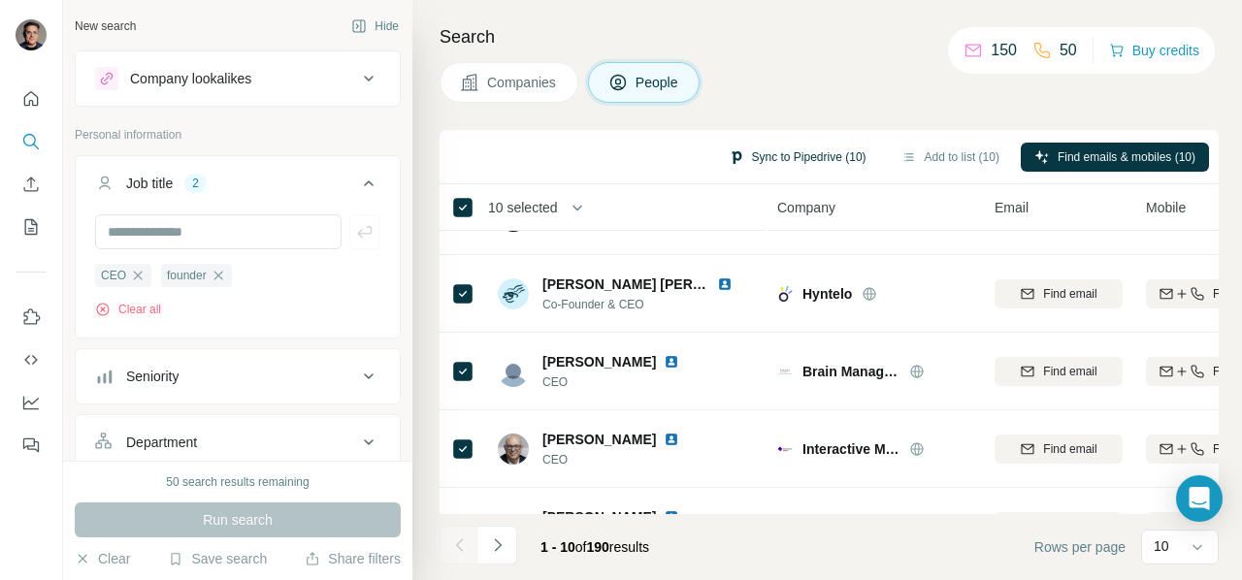
scroll to position [16, 0]
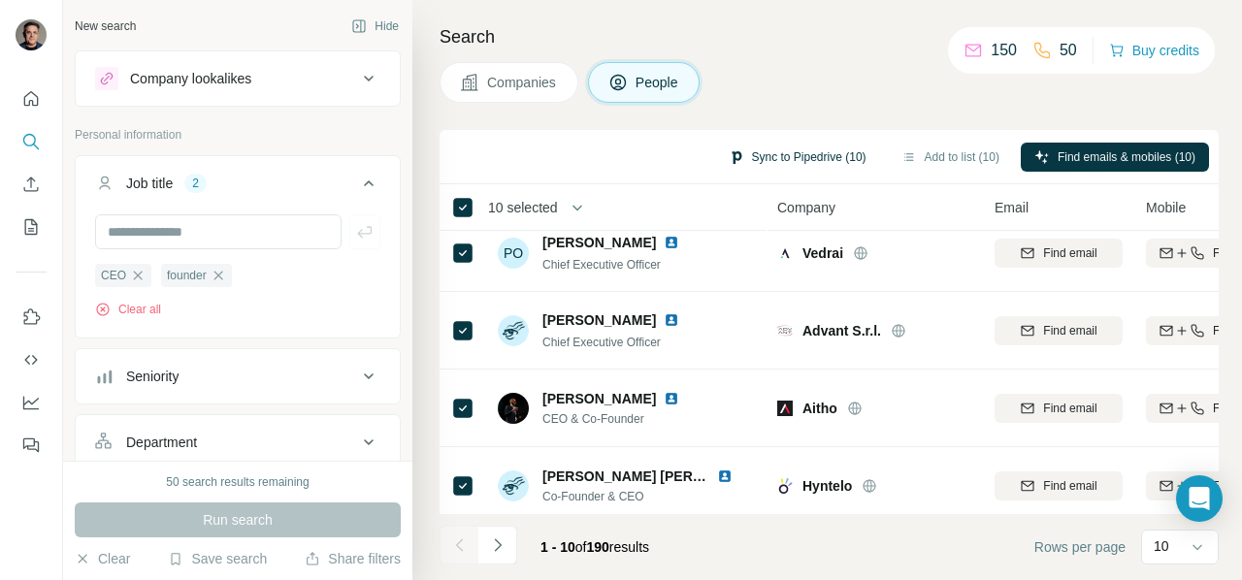
click at [778, 157] on button "Sync to Pipedrive (10)" at bounding box center [797, 157] width 165 height 29
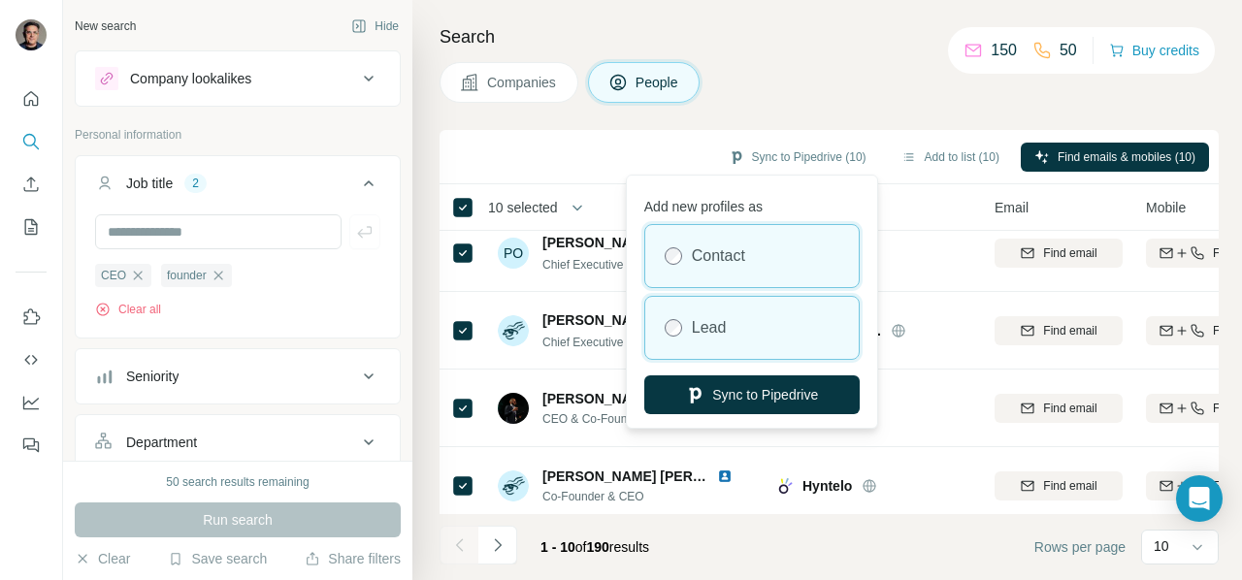
click at [718, 329] on label "Lead" at bounding box center [709, 327] width 35 height 23
click at [696, 321] on label "Lead" at bounding box center [709, 327] width 35 height 23
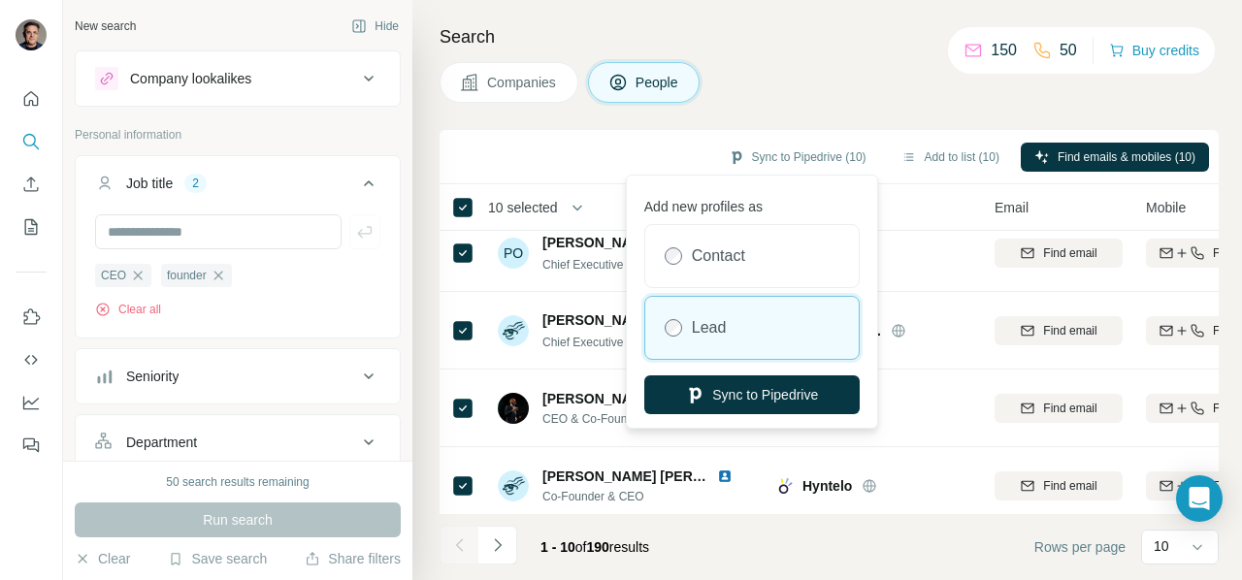
drag, startPoint x: 718, startPoint y: 258, endPoint x: 725, endPoint y: 322, distance: 64.4
click at [717, 258] on label "Contact" at bounding box center [718, 255] width 53 height 23
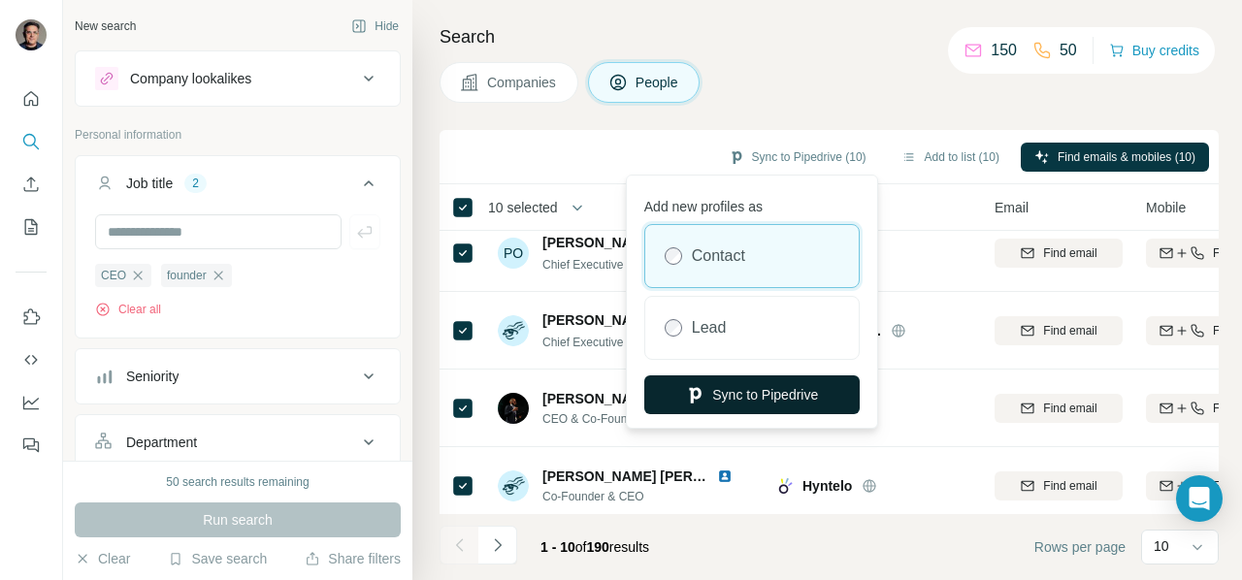
click at [734, 402] on button "Sync to Pipedrive" at bounding box center [751, 394] width 215 height 39
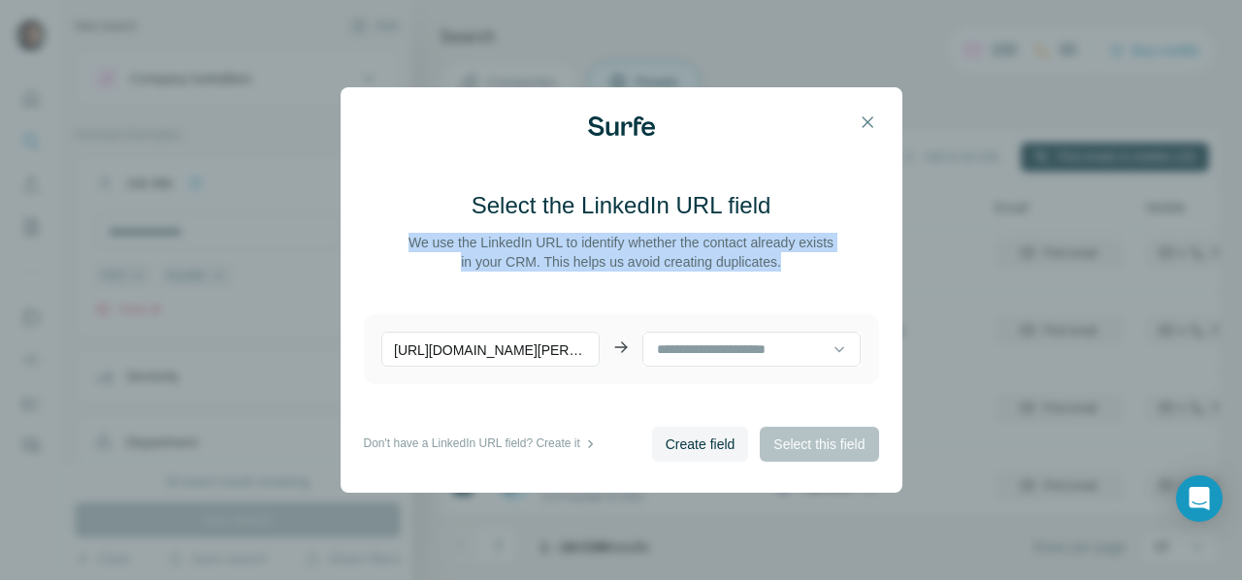
drag, startPoint x: 407, startPoint y: 243, endPoint x: 825, endPoint y: 257, distance: 417.4
click at [825, 257] on p "We use the LinkedIn URL to identify whether the contact already exists in your …" at bounding box center [621, 252] width 432 height 39
click at [812, 271] on div at bounding box center [812, 271] width 0 height 0
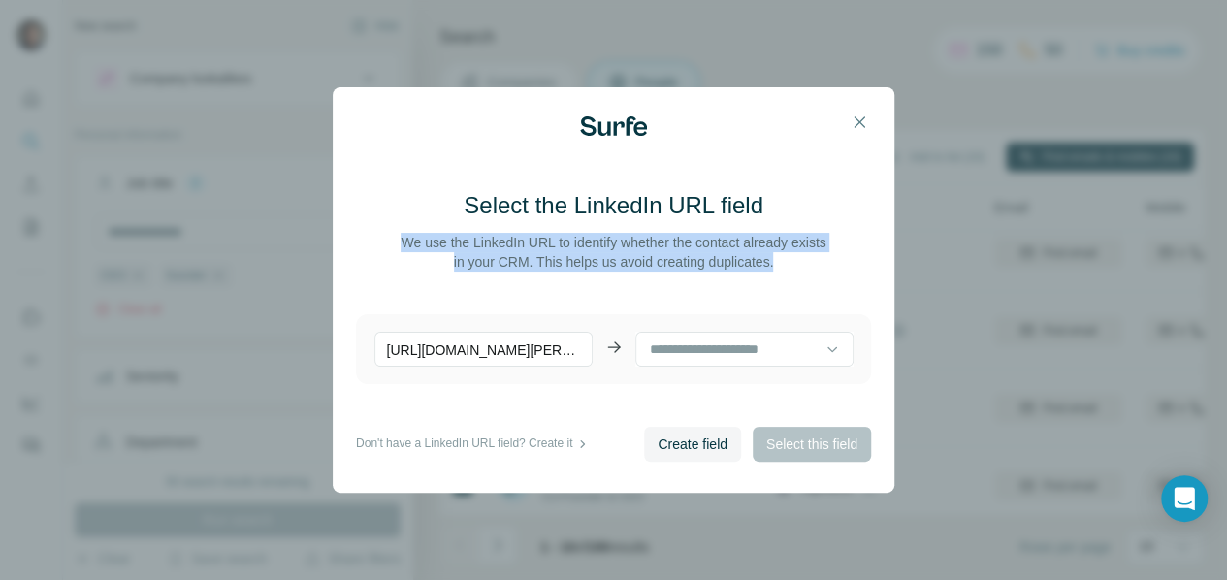
click at [731, 256] on p "We use the LinkedIn URL to identify whether the contact already exists in your …" at bounding box center [614, 252] width 432 height 39
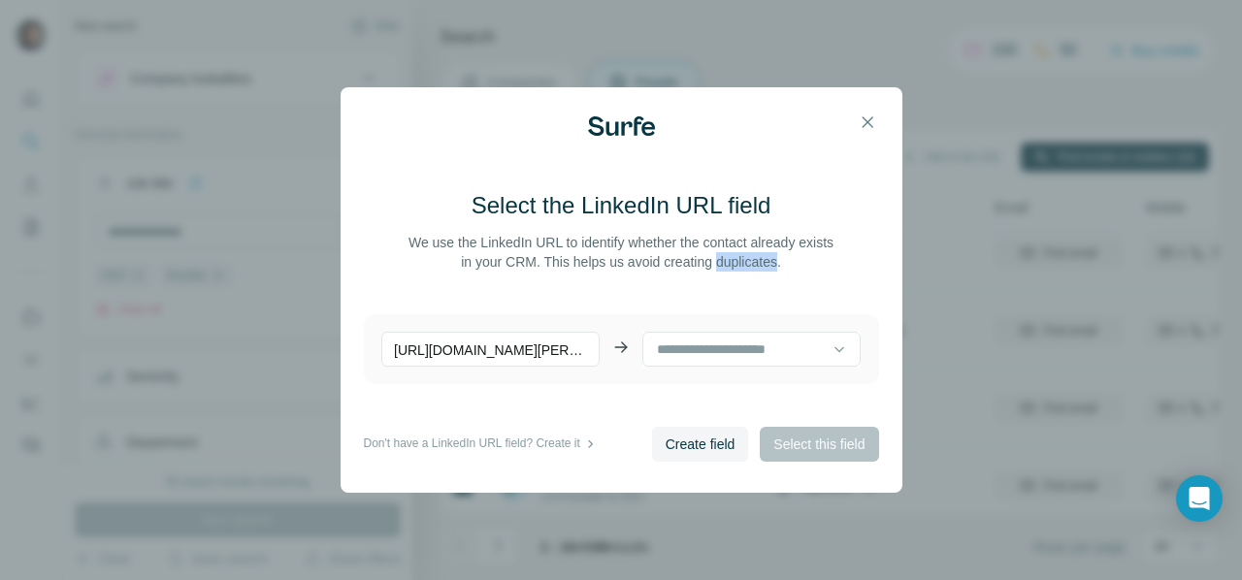
click at [731, 256] on p "We use the LinkedIn URL to identify whether the contact already exists in your …" at bounding box center [621, 252] width 432 height 39
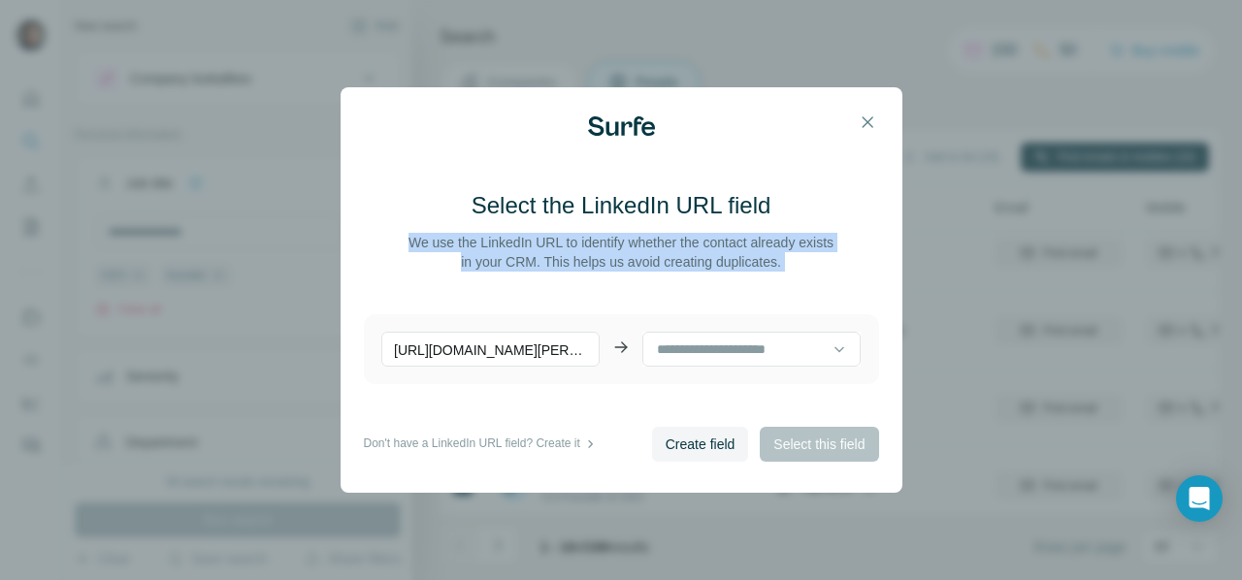
click at [731, 256] on p "We use the LinkedIn URL to identify whether the contact already exists in your …" at bounding box center [621, 252] width 432 height 39
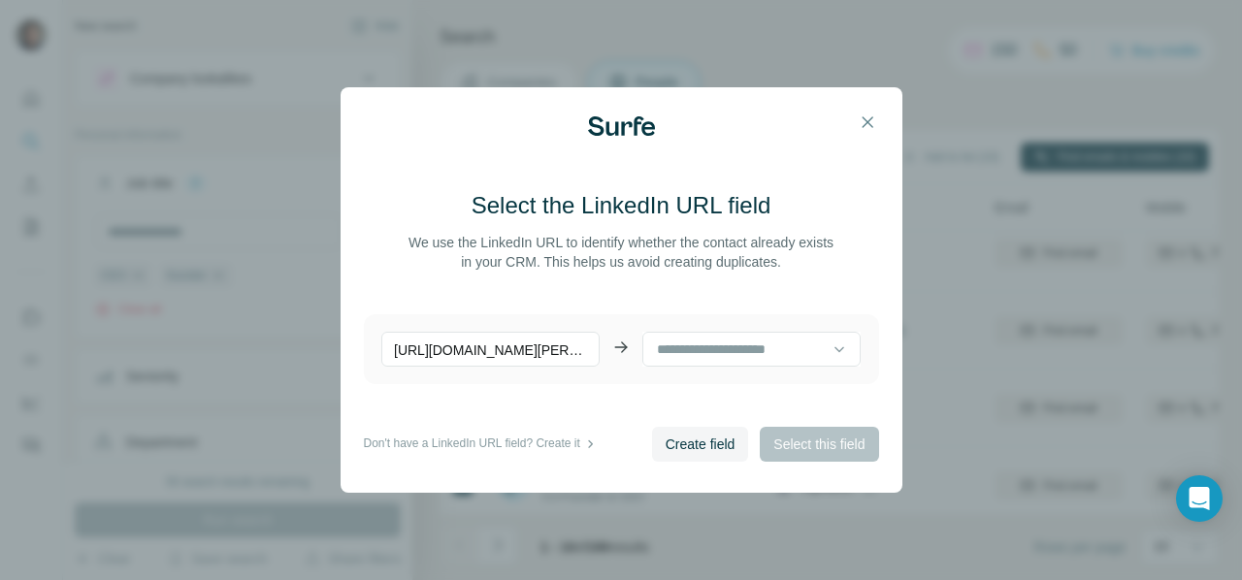
click at [811, 298] on main "Select the LinkedIn URL field We use the LinkedIn URL to identify whether the c…" at bounding box center [621, 308] width 515 height 237
click at [734, 346] on input at bounding box center [744, 349] width 178 height 21
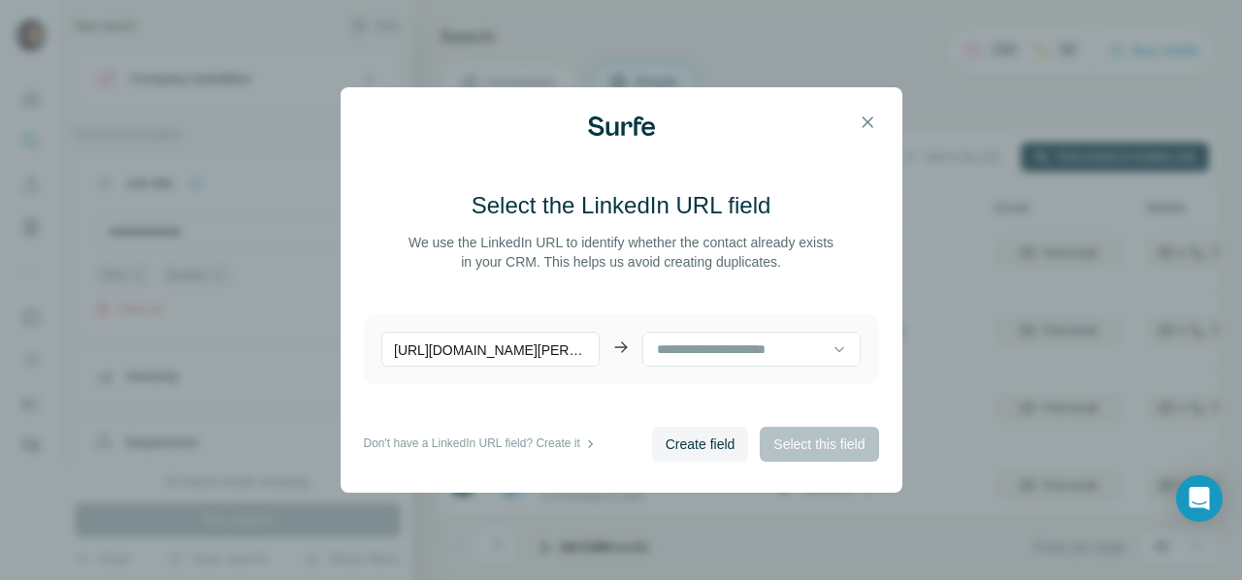
click at [830, 445] on div "Create field Select this field" at bounding box center [765, 444] width 227 height 35
click at [790, 352] on input at bounding box center [744, 349] width 178 height 21
click at [771, 404] on p "No results. Let's try again!" at bounding box center [743, 398] width 156 height 19
click at [696, 446] on span "Create field" at bounding box center [700, 444] width 70 height 19
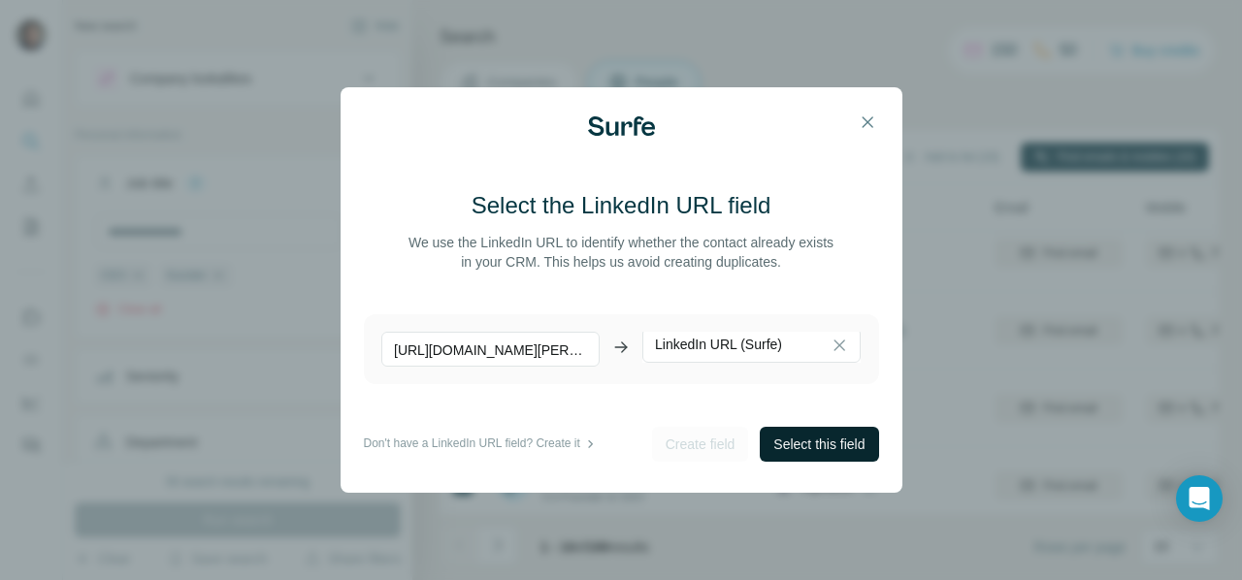
click at [787, 442] on span "Select this field" at bounding box center [818, 444] width 91 height 19
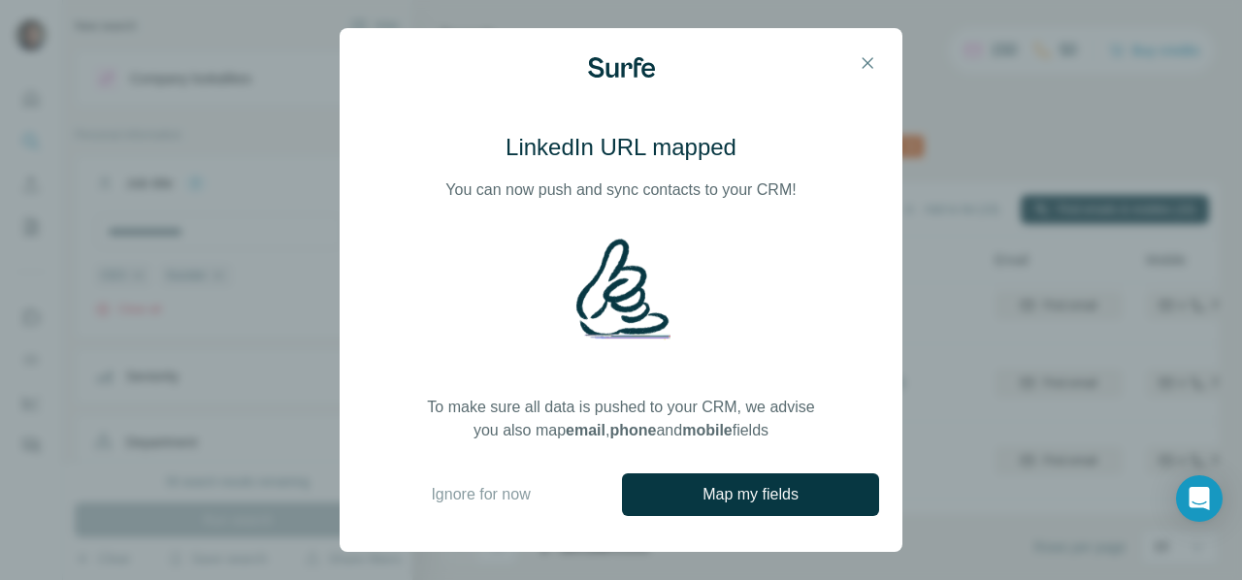
drag, startPoint x: 817, startPoint y: 434, endPoint x: 435, endPoint y: 411, distance: 382.8
click at [435, 411] on div "LinkedIn URL mapped You can now push and sync contacts to your CRM! To make sur…" at bounding box center [621, 287] width 516 height 310
click at [422, 371] on div at bounding box center [422, 371] width 0 height 0
click at [466, 410] on p "To make sure all data is pushed to your CRM, we advise you also map email , pho…" at bounding box center [621, 419] width 388 height 47
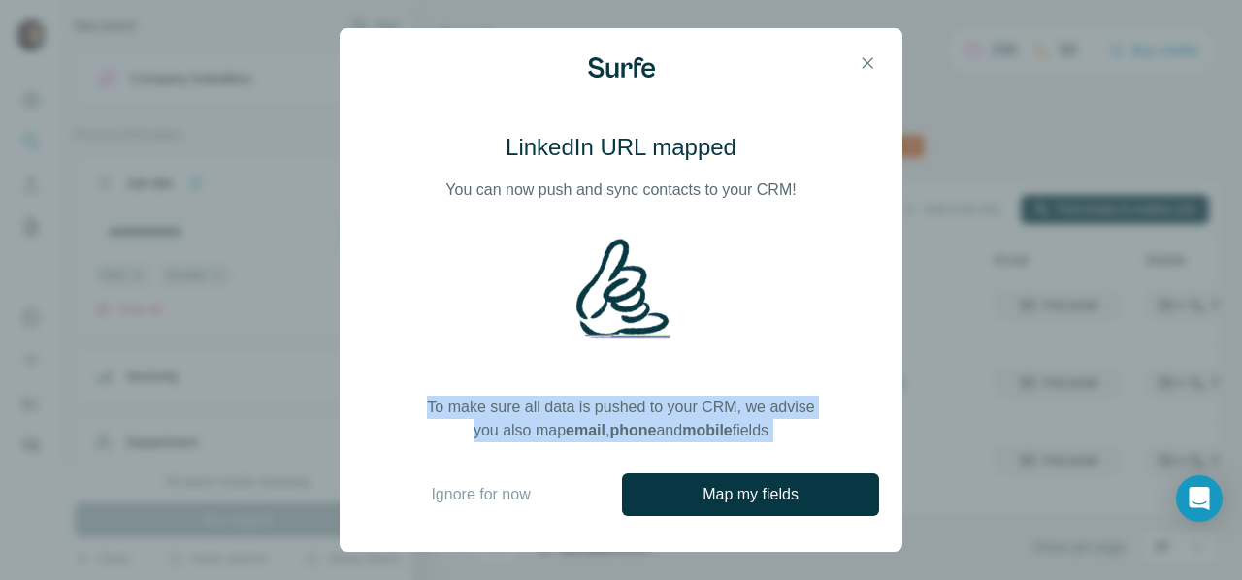
click at [466, 410] on p "To make sure all data is pushed to your CRM, we advise you also map email , pho…" at bounding box center [621, 419] width 388 height 47
click at [834, 436] on div "LinkedIn URL mapped You can now push and sync contacts to your CRM! To make sur…" at bounding box center [621, 287] width 516 height 310
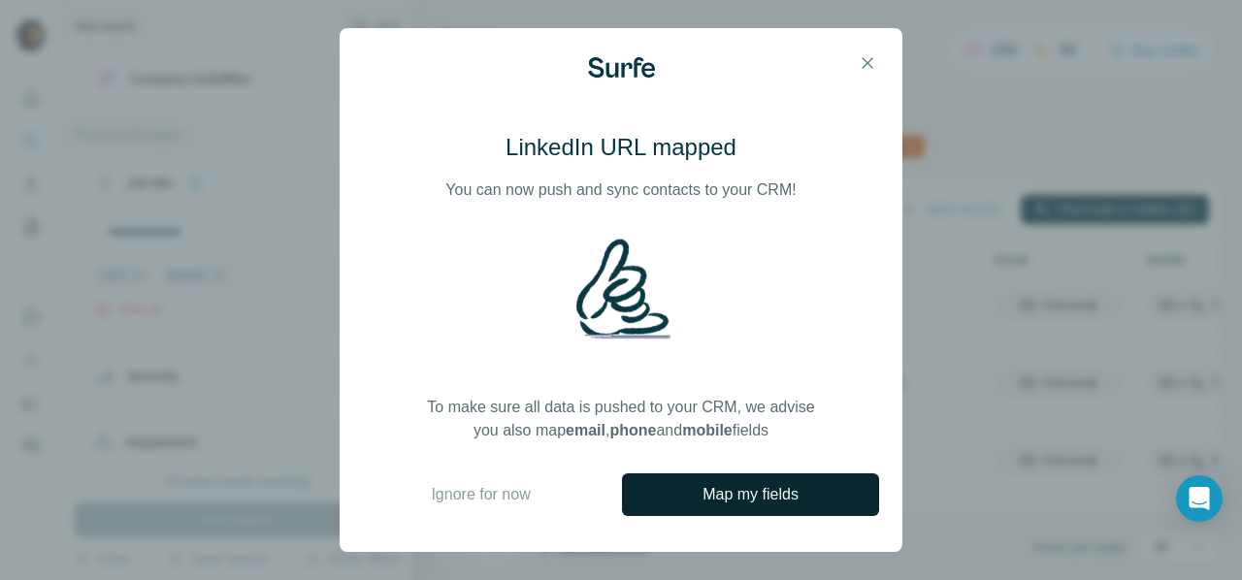
click at [750, 487] on span "Map my fields" at bounding box center [750, 494] width 96 height 23
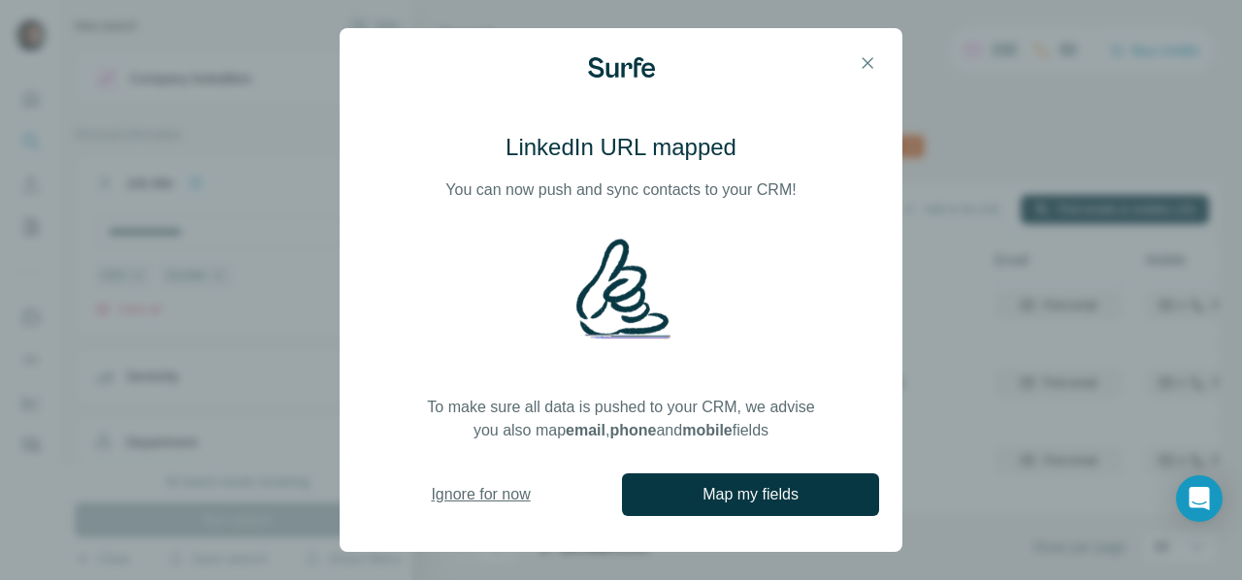
click at [499, 500] on span "Ignore for now" at bounding box center [480, 494] width 99 height 23
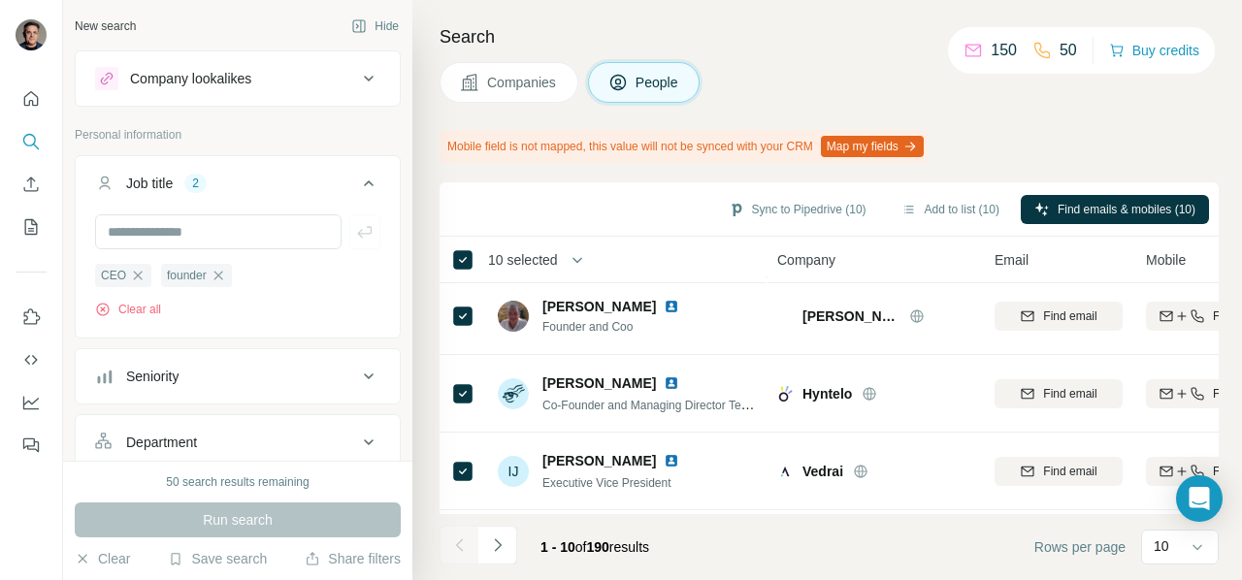
scroll to position [0, 0]
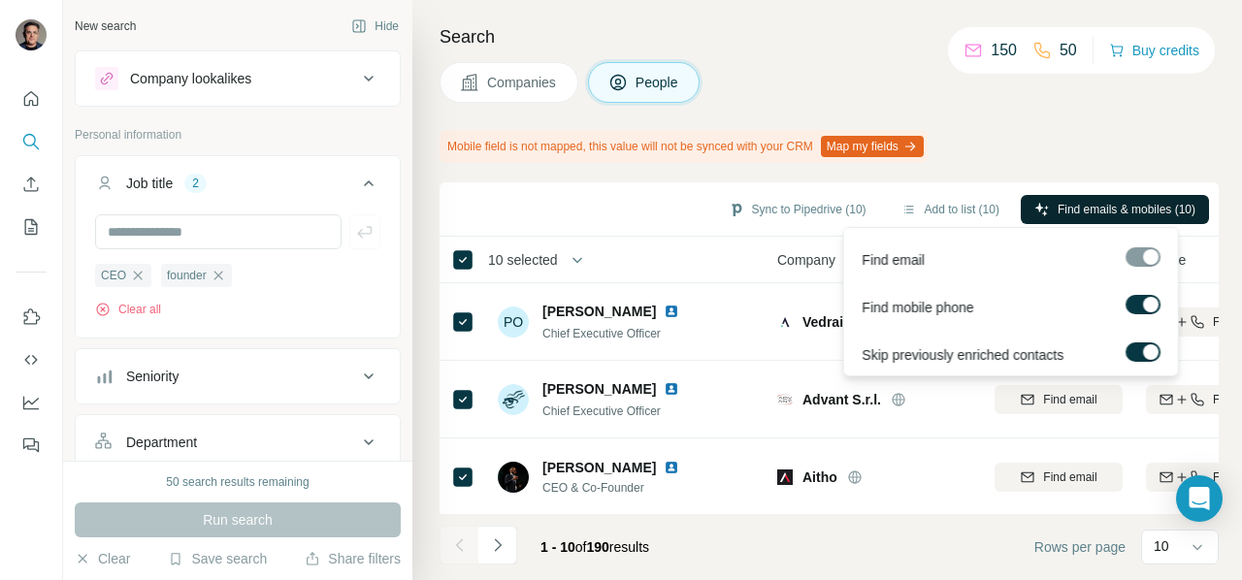
click at [1062, 203] on span "Find emails & mobiles (10)" at bounding box center [1126, 209] width 138 height 17
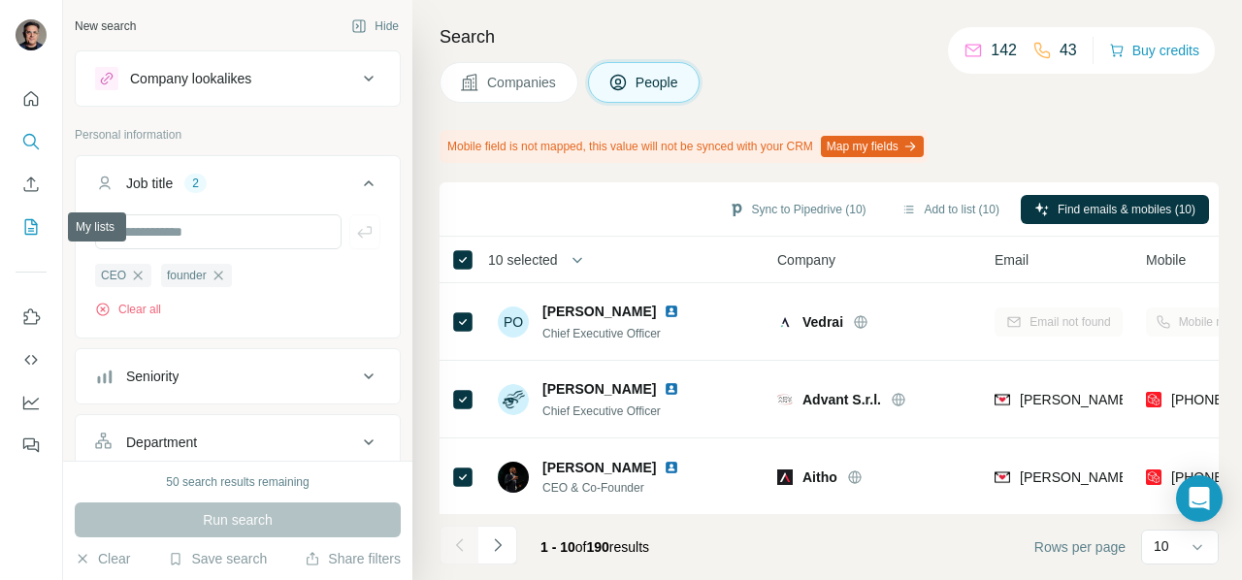
click at [31, 234] on icon "My lists" at bounding box center [31, 227] width 13 height 16
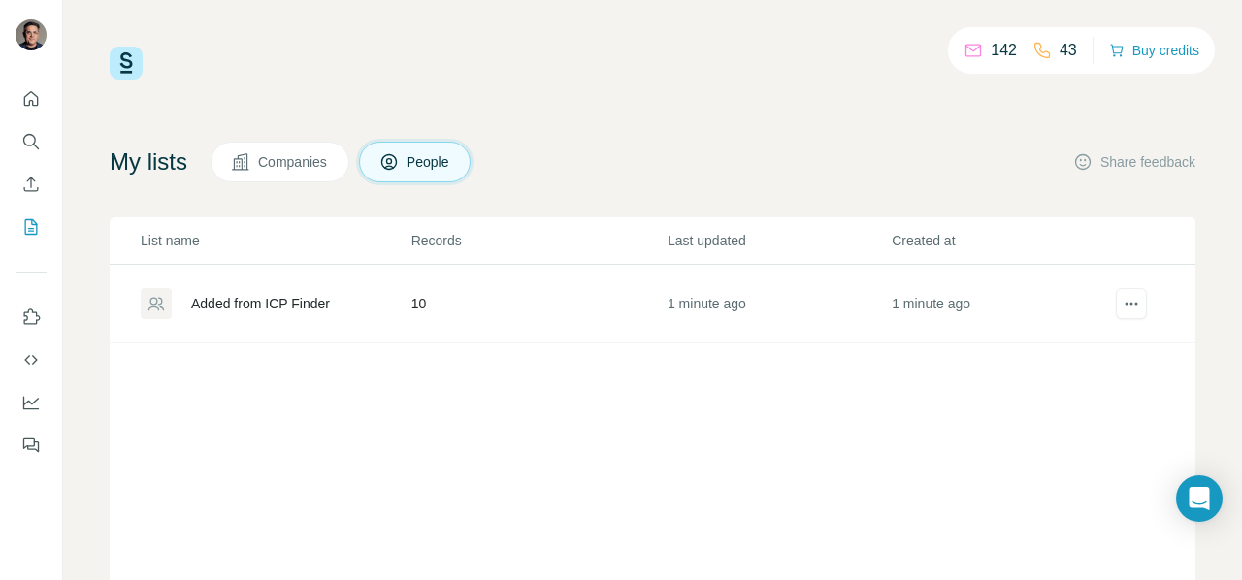
click at [277, 306] on div "Added from ICP Finder" at bounding box center [260, 303] width 139 height 19
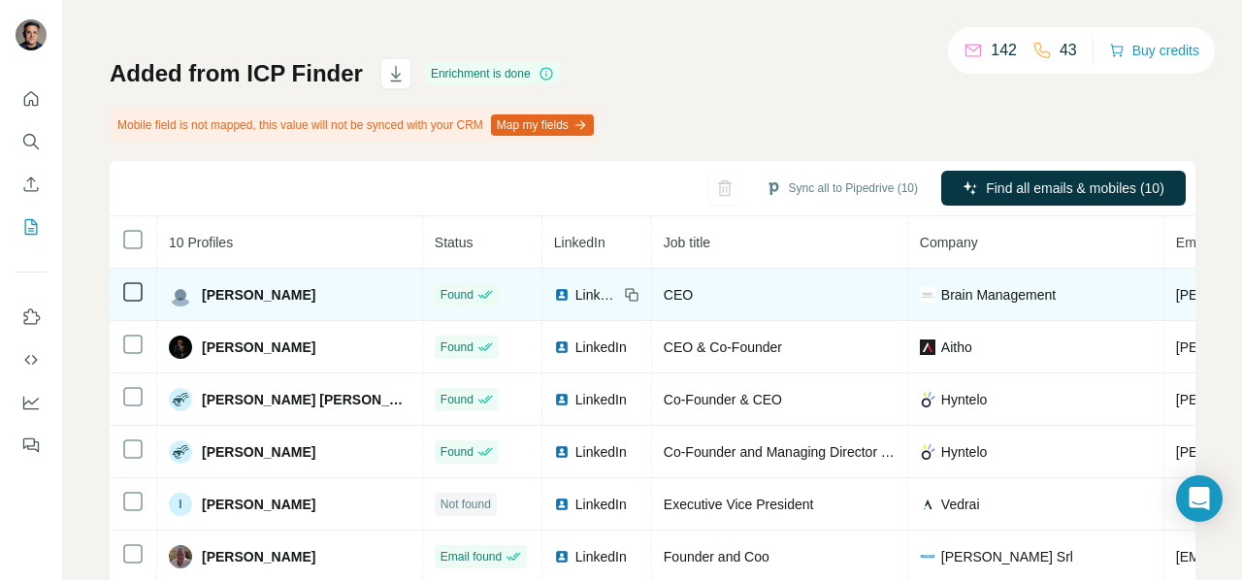
scroll to position [74, 0]
